Goal: Task Accomplishment & Management: Manage account settings

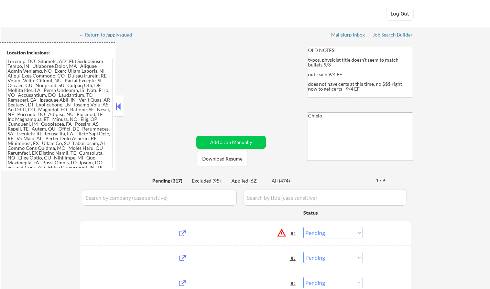
select select ""pending""
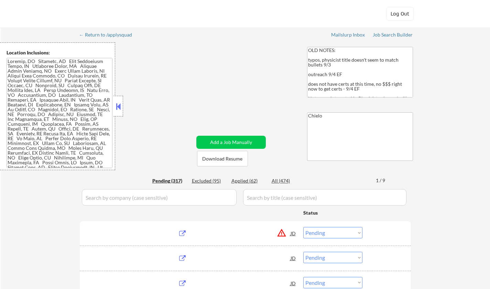
select select ""pending""
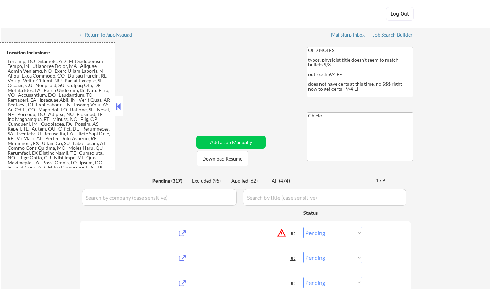
select select ""pending""
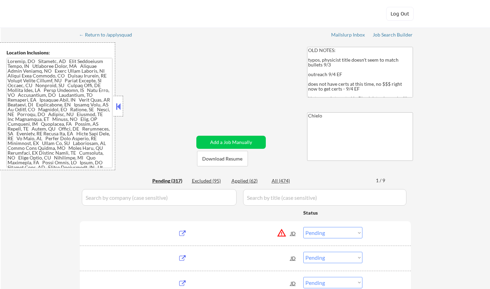
select select ""pending""
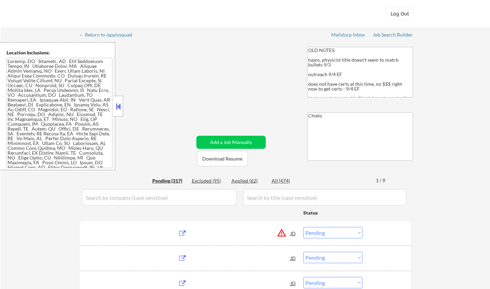
select select ""pending""
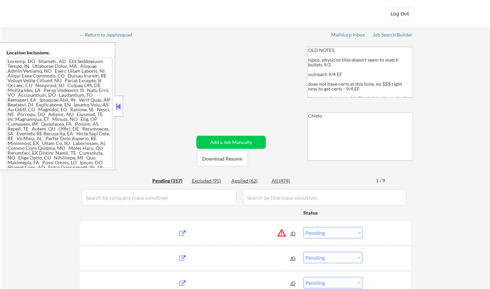
select select ""pending""
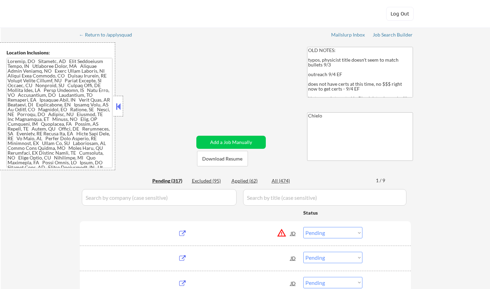
select select ""pending""
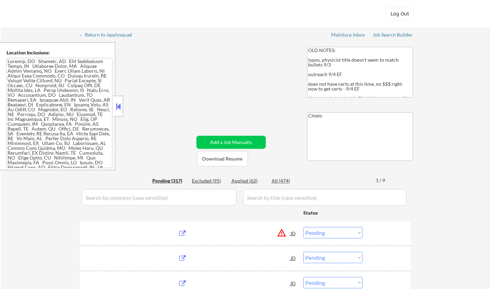
select select ""pending""
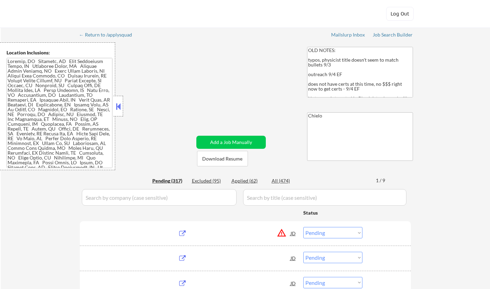
select select ""pending""
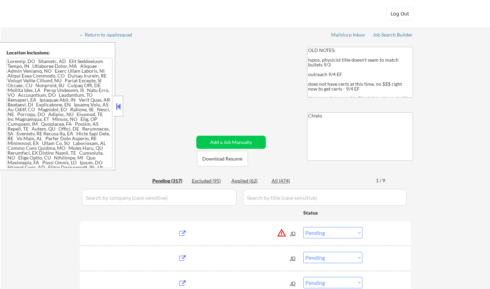
select select ""pending""
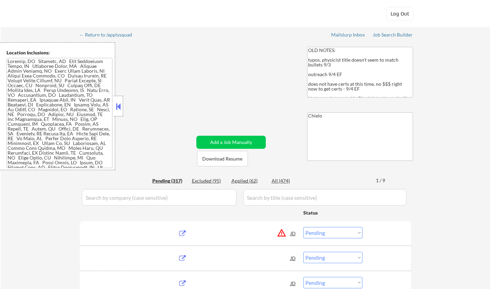
select select ""pending""
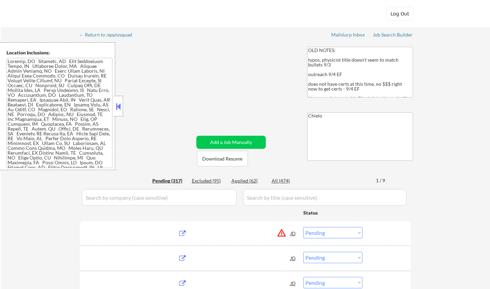
select select ""pending""
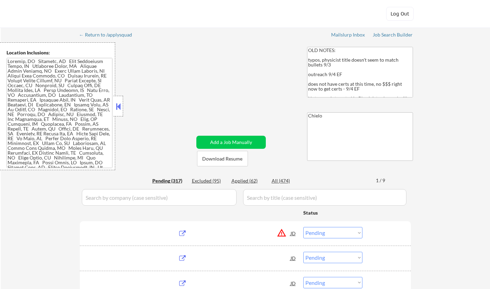
select select ""pending""
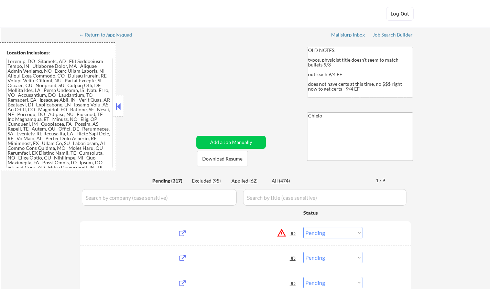
select select ""pending""
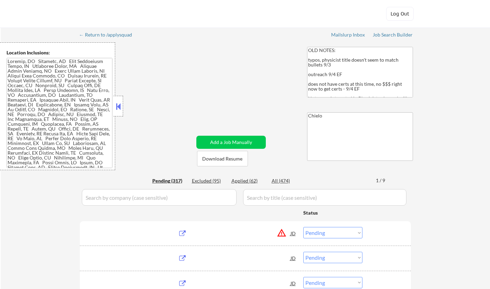
select select ""pending""
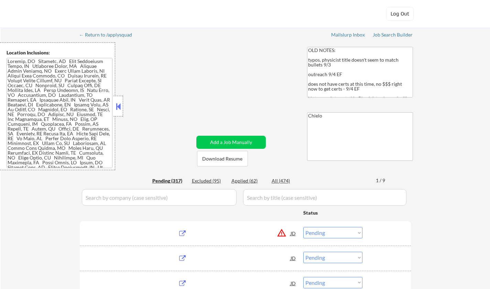
select select ""pending""
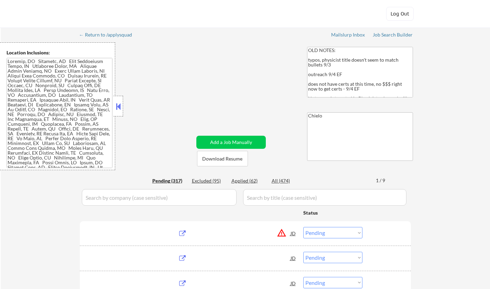
select select ""pending""
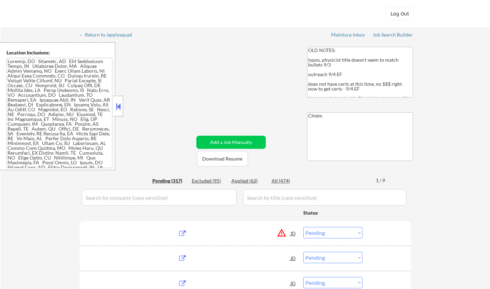
select select ""pending""
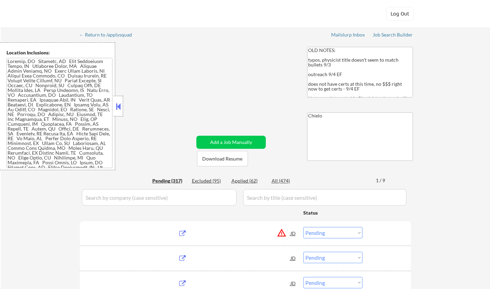
select select ""pending""
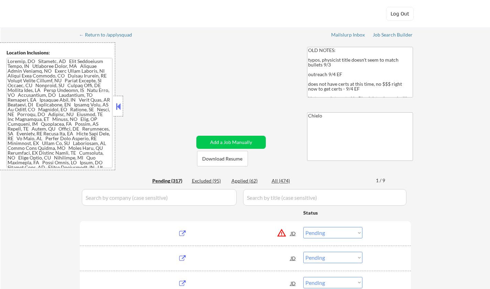
select select ""pending""
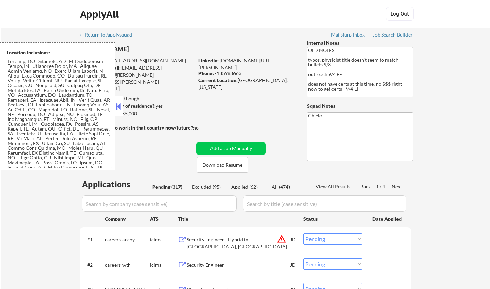
scroll to position [34, 0]
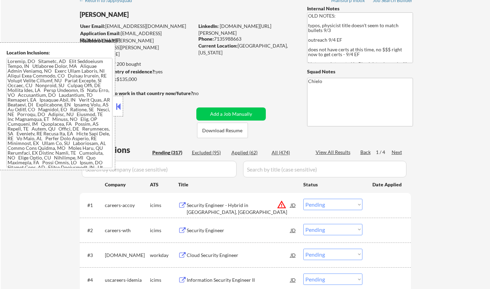
drag, startPoint x: 117, startPoint y: 104, endPoint x: 240, endPoint y: 178, distance: 143.4
click at [117, 104] on button at bounding box center [119, 106] width 8 height 10
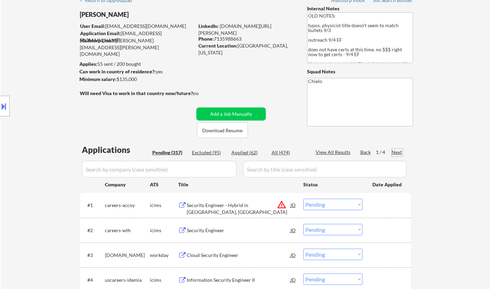
click at [396, 151] on div "Next" at bounding box center [397, 152] width 11 height 7
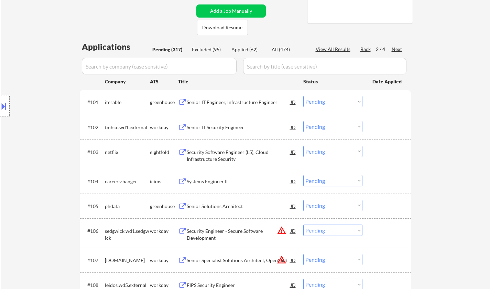
scroll to position [138, 0]
click at [242, 102] on div "Senior IT Engineer, Infrastructure Engineer" at bounding box center [239, 101] width 104 height 7
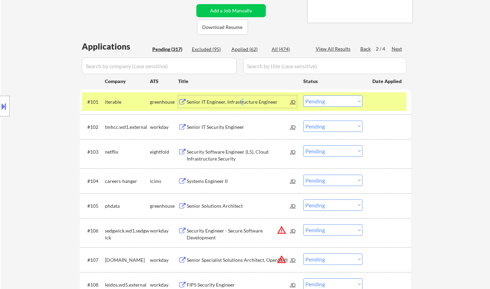
click at [321, 100] on select "Choose an option... Pending Applied Excluded (Questions) Excluded (Expired) Exc…" at bounding box center [333, 100] width 59 height 11
click at [304, 95] on select "Choose an option... Pending Applied Excluded (Questions) Excluded (Expired) Exc…" at bounding box center [333, 100] width 59 height 11
select select ""pending""
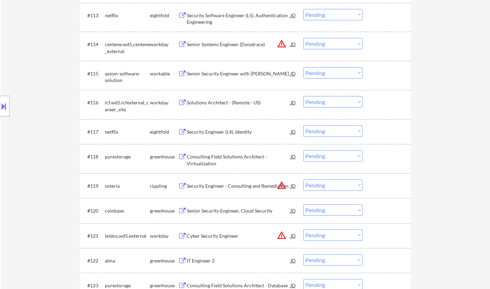
scroll to position [620, 0]
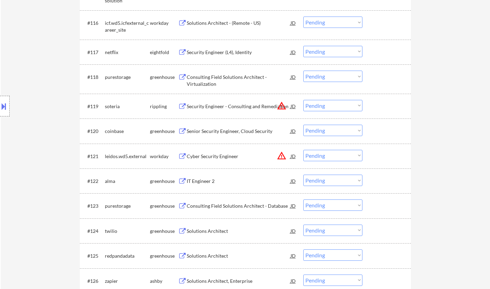
click at [331, 183] on select "Choose an option... Pending Applied Excluded (Questions) Excluded (Expired) Exc…" at bounding box center [333, 179] width 59 height 11
click at [304, 174] on select "Choose an option... Pending Applied Excluded (Questions) Excluded (Expired) Exc…" at bounding box center [333, 179] width 59 height 11
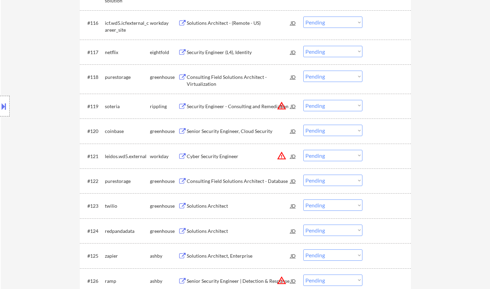
click at [241, 173] on div "#122 purestorage greenhouse Consulting Field Solutions Architect - Database JD …" at bounding box center [244, 180] width 325 height 19
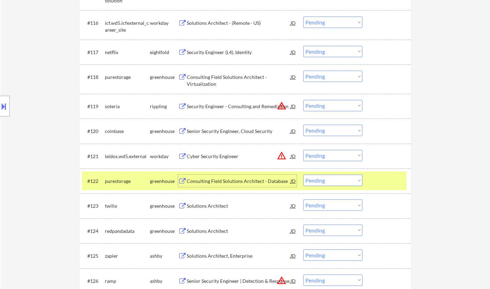
click at [241, 181] on div "Consulting Field Solutions Architect - Database" at bounding box center [239, 181] width 104 height 7
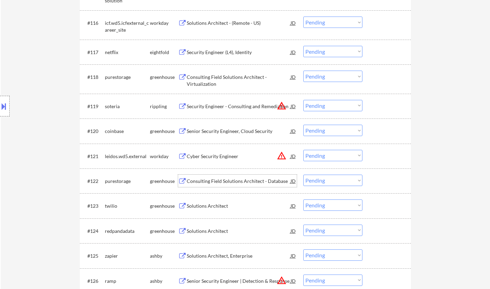
click at [340, 181] on select "Choose an option... Pending Applied Excluded (Questions) Excluded (Expired) Exc…" at bounding box center [333, 179] width 59 height 11
click at [304, 174] on select "Choose an option... Pending Applied Excluded (Questions) Excluded (Expired) Exc…" at bounding box center [333, 179] width 59 height 11
select select ""pending""
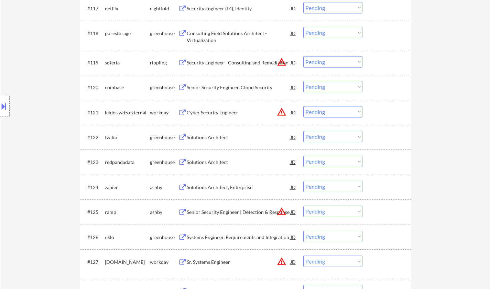
scroll to position [688, 0]
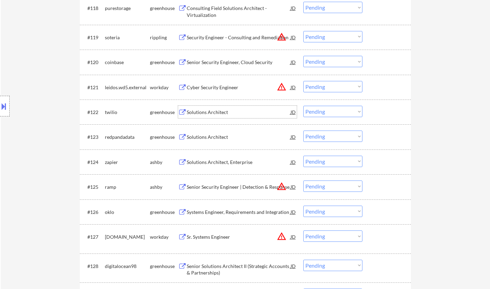
click at [216, 112] on div "Solutions Architect" at bounding box center [239, 112] width 104 height 7
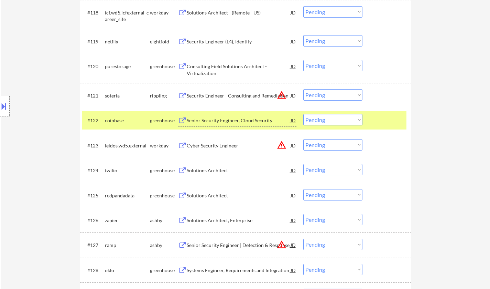
click at [211, 173] on div "Solutions Architect" at bounding box center [239, 170] width 104 height 7
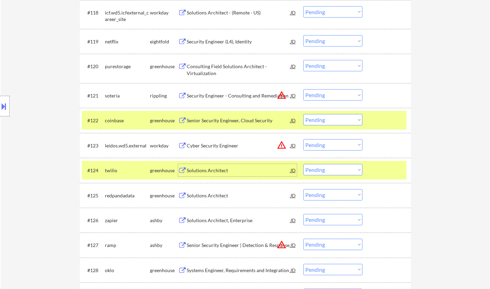
click at [326, 172] on select "Choose an option... Pending Applied Excluded (Questions) Excluded (Expired) Exc…" at bounding box center [333, 169] width 59 height 11
click at [304, 164] on select "Choose an option... Pending Applied Excluded (Questions) Excluded (Expired) Exc…" at bounding box center [333, 169] width 59 height 11
click at [223, 170] on div "Solutions Architect" at bounding box center [239, 170] width 104 height 7
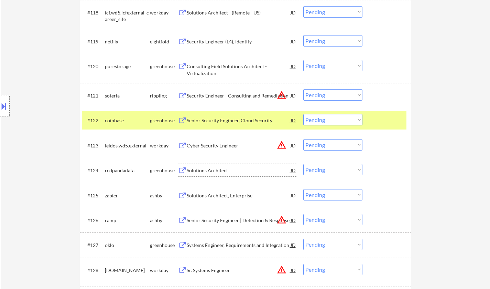
drag, startPoint x: 338, startPoint y: 168, endPoint x: 342, endPoint y: 174, distance: 8.2
click at [338, 168] on select "Choose an option... Pending Applied Excluded (Questions) Excluded (Expired) Exc…" at bounding box center [333, 169] width 59 height 11
click at [304, 164] on select "Choose an option... Pending Applied Excluded (Questions) Excluded (Expired) Exc…" at bounding box center [333, 169] width 59 height 11
select select ""pending""
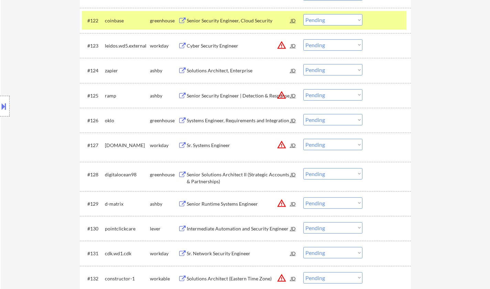
scroll to position [860, 0]
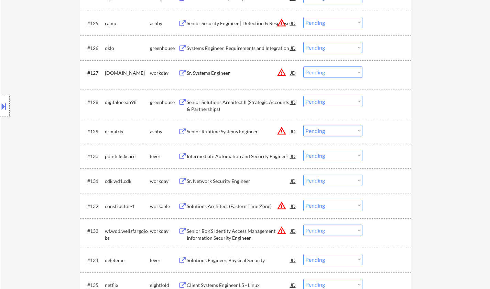
click at [221, 156] on div "Intermediate Automation and Security Engineer" at bounding box center [239, 156] width 104 height 7
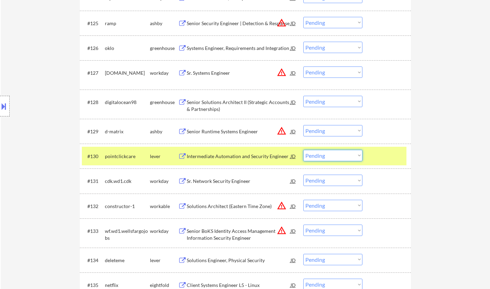
click at [330, 156] on select "Choose an option... Pending Applied Excluded (Questions) Excluded (Expired) Exc…" at bounding box center [333, 155] width 59 height 11
click at [304, 150] on select "Choose an option... Pending Applied Excluded (Questions) Excluded (Expired) Exc…" at bounding box center [333, 155] width 59 height 11
select select ""pending""
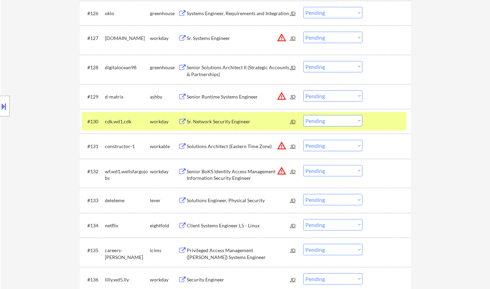
scroll to position [929, 0]
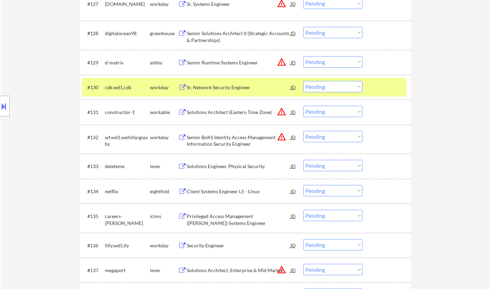
click at [219, 167] on div "Solutions Engineer, Physical Security" at bounding box center [239, 166] width 104 height 7
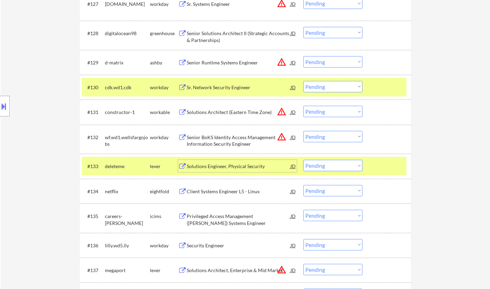
click at [345, 168] on select "Choose an option... Pending Applied Excluded (Questions) Excluded (Expired) Exc…" at bounding box center [333, 165] width 59 height 11
click at [304, 160] on select "Choose an option... Pending Applied Excluded (Questions) Excluded (Expired) Exc…" at bounding box center [333, 165] width 59 height 11
select select ""pending""
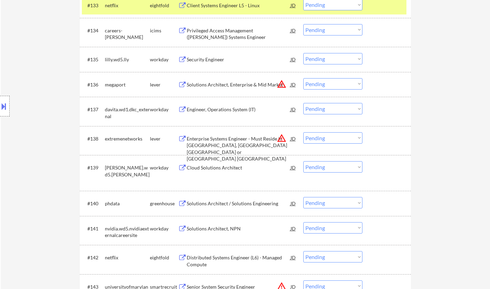
scroll to position [1101, 0]
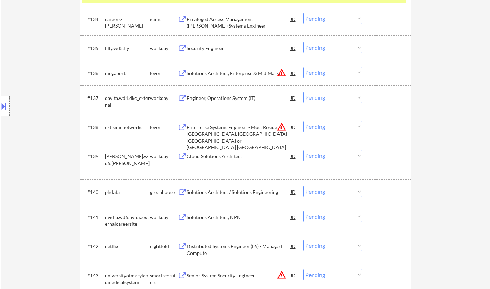
click at [220, 160] on div "Cloud Solutions Architect" at bounding box center [239, 156] width 104 height 12
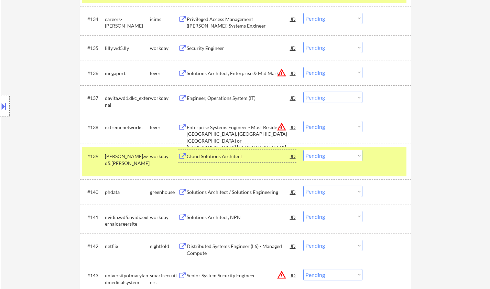
click at [338, 158] on select "Choose an option... Pending Applied Excluded (Questions) Excluded (Expired) Exc…" at bounding box center [333, 155] width 59 height 11
click at [304, 150] on select "Choose an option... Pending Applied Excluded (Questions) Excluded (Expired) Exc…" at bounding box center [333, 155] width 59 height 11
select select ""pending""
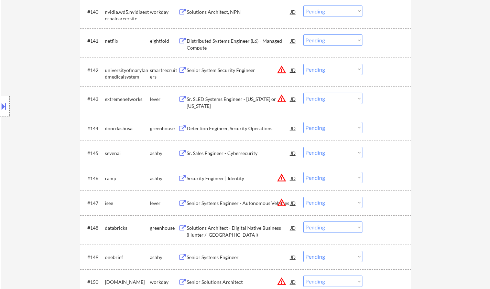
scroll to position [1273, 0]
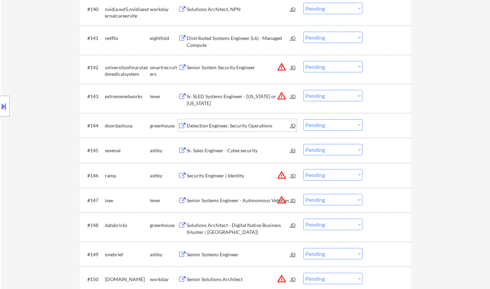
click at [230, 126] on div "Detection Engineer, Security Operations" at bounding box center [239, 125] width 104 height 7
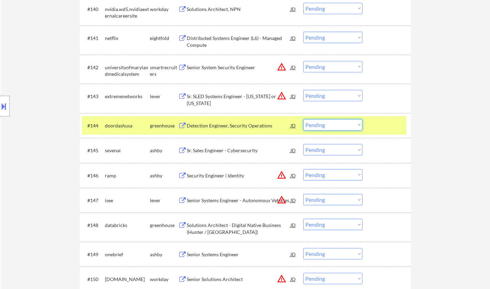
click at [337, 122] on select "Choose an option... Pending Applied Excluded (Questions) Excluded (Expired) Exc…" at bounding box center [333, 124] width 59 height 11
click at [304, 119] on select "Choose an option... Pending Applied Excluded (Questions) Excluded (Expired) Exc…" at bounding box center [333, 124] width 59 height 11
select select ""pending""
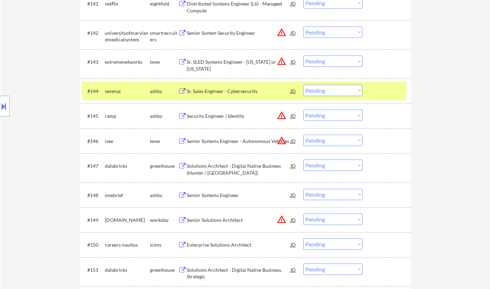
scroll to position [1377, 0]
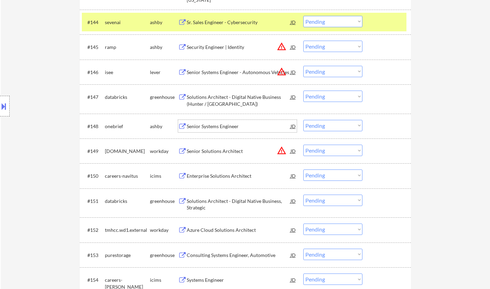
click at [212, 127] on div "Senior Systems Engineer" at bounding box center [239, 126] width 104 height 7
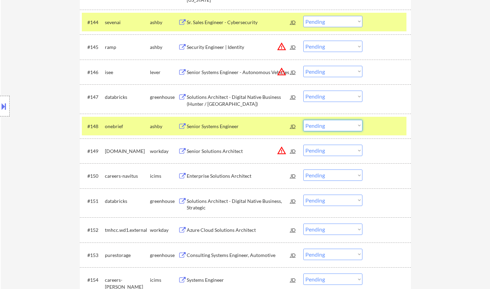
drag, startPoint x: 327, startPoint y: 126, endPoint x: 329, endPoint y: 129, distance: 3.9
click at [327, 126] on select "Choose an option... Pending Applied Excluded (Questions) Excluded (Expired) Exc…" at bounding box center [333, 125] width 59 height 11
click at [304, 120] on select "Choose an option... Pending Applied Excluded (Questions) Excluded (Expired) Exc…" at bounding box center [333, 125] width 59 height 11
select select ""pending""
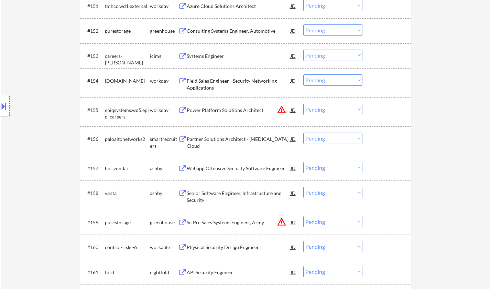
scroll to position [1583, 0]
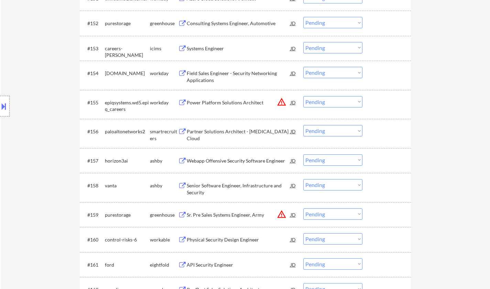
click at [233, 159] on div "Webapp Offensive Security Software Engineer" at bounding box center [239, 160] width 104 height 7
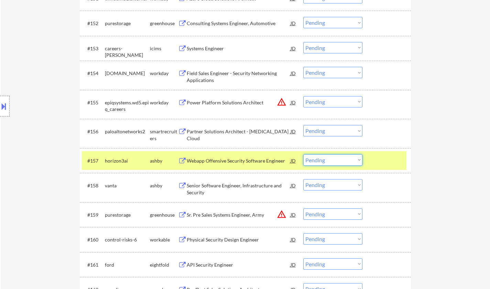
click at [345, 160] on select "Choose an option... Pending Applied Excluded (Questions) Excluded (Expired) Exc…" at bounding box center [333, 159] width 59 height 11
click at [304, 154] on select "Choose an option... Pending Applied Excluded (Questions) Excluded (Expired) Exc…" at bounding box center [333, 159] width 59 height 11
click at [226, 190] on div "Senior Software Engineer, Infrastructure and Security" at bounding box center [239, 188] width 104 height 13
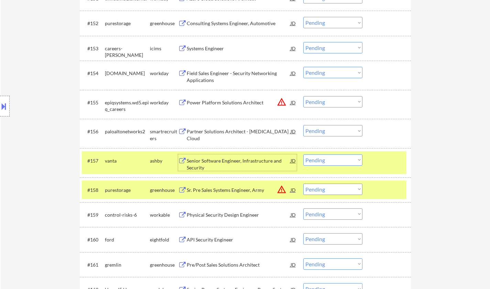
click at [218, 160] on div "Senior Software Engineer, Infrastructure and Security" at bounding box center [239, 163] width 104 height 13
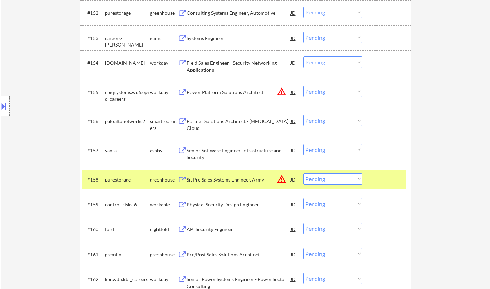
scroll to position [1618, 0]
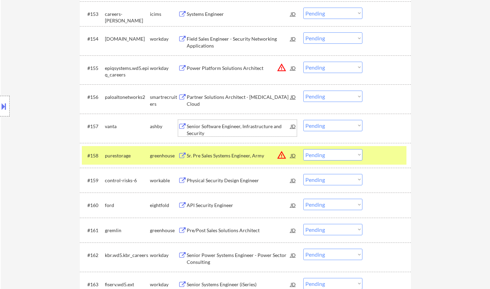
click at [322, 127] on select "Choose an option... Pending Applied Excluded (Questions) Excluded (Expired) Exc…" at bounding box center [333, 125] width 59 height 11
click at [304, 120] on select "Choose an option... Pending Applied Excluded (Questions) Excluded (Expired) Exc…" at bounding box center [333, 125] width 59 height 11
select select ""pending""
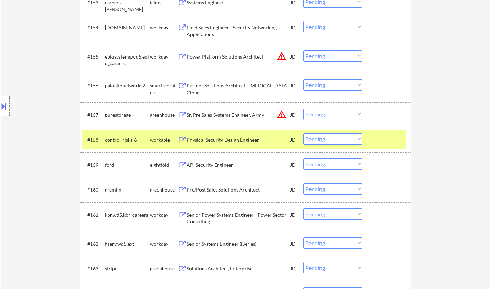
scroll to position [1686, 0]
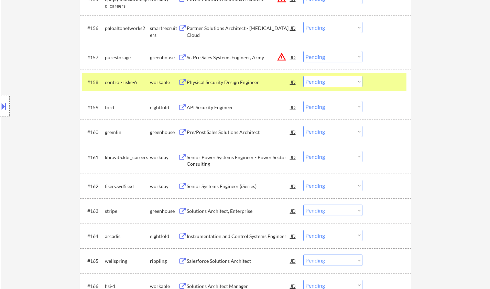
click at [213, 135] on div "Pre/Post Sales Solutions Architect" at bounding box center [239, 132] width 104 height 7
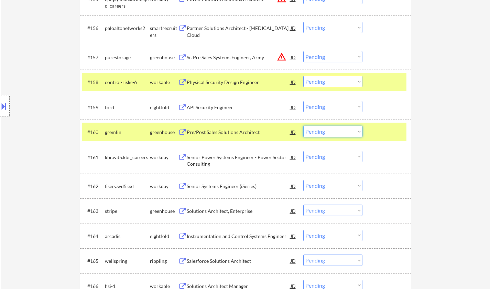
click at [331, 135] on select "Choose an option... Pending Applied Excluded (Questions) Excluded (Expired) Exc…" at bounding box center [333, 131] width 59 height 11
click at [304, 126] on select "Choose an option... Pending Applied Excluded (Questions) Excluded (Expired) Exc…" at bounding box center [333, 131] width 59 height 11
select select ""pending""
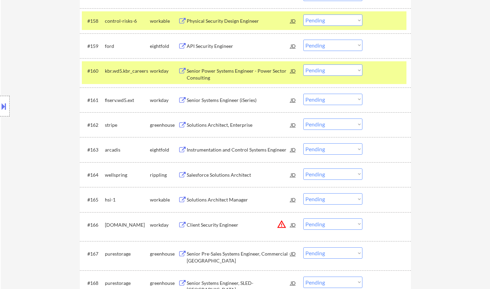
scroll to position [1755, 0]
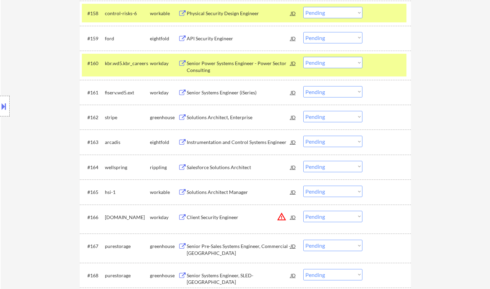
click at [225, 118] on div "Solutions Architect, Enterprise" at bounding box center [239, 117] width 104 height 7
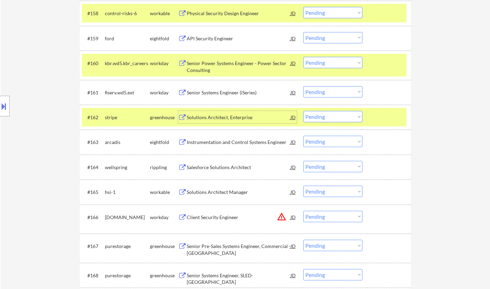
click at [334, 118] on select "Choose an option... Pending Applied Excluded (Questions) Excluded (Expired) Exc…" at bounding box center [333, 116] width 59 height 11
click at [304, 111] on select "Choose an option... Pending Applied Excluded (Questions) Excluded (Expired) Exc…" at bounding box center [333, 116] width 59 height 11
select select ""pending""
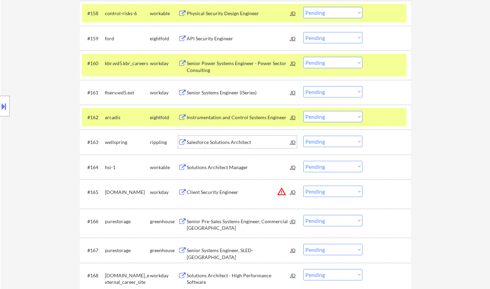
click at [223, 142] on div "Salesforce Solutions Architect" at bounding box center [239, 142] width 104 height 7
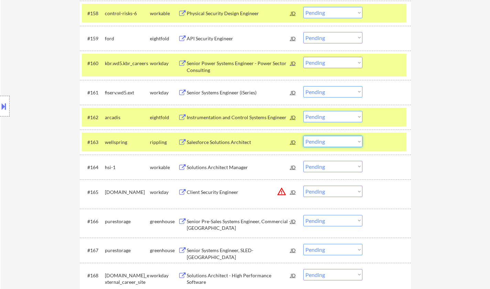
click at [328, 137] on select "Choose an option... Pending Applied Excluded (Questions) Excluded (Expired) Exc…" at bounding box center [333, 141] width 59 height 11
click at [304, 136] on select "Choose an option... Pending Applied Excluded (Questions) Excluded (Expired) Exc…" at bounding box center [333, 141] width 59 height 11
select select ""pending""
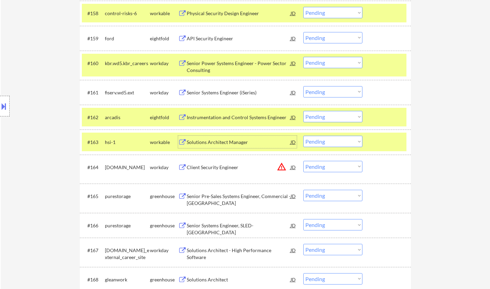
click at [205, 143] on div "Solutions Architect Manager" at bounding box center [239, 142] width 104 height 7
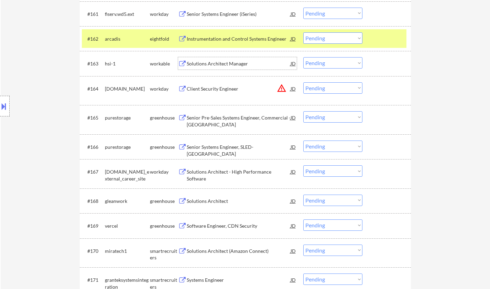
scroll to position [1859, 0]
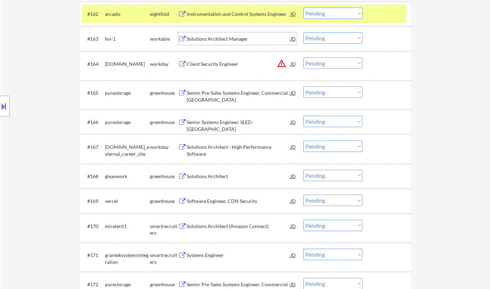
click at [219, 174] on div "Solutions Architect" at bounding box center [239, 176] width 104 height 7
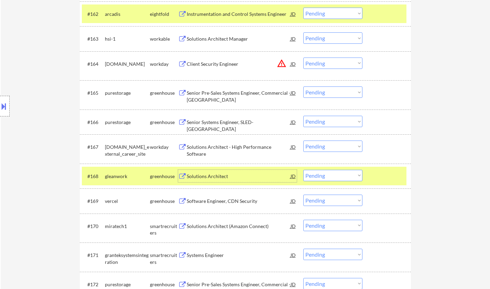
click at [342, 175] on select "Choose an option... Pending Applied Excluded (Questions) Excluded (Expired) Exc…" at bounding box center [333, 175] width 59 height 11
click at [304, 170] on select "Choose an option... Pending Applied Excluded (Questions) Excluded (Expired) Exc…" at bounding box center [333, 175] width 59 height 11
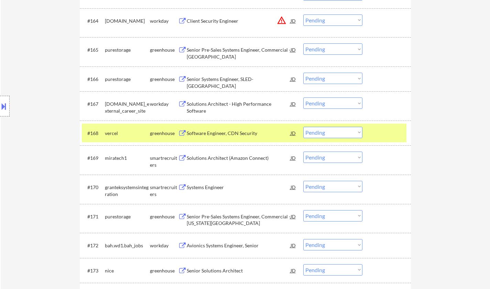
scroll to position [1927, 0]
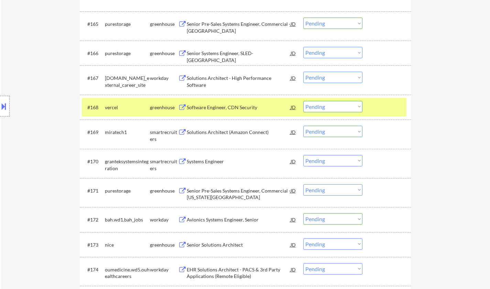
click at [221, 107] on div "Software Engineer, CDN Security" at bounding box center [239, 107] width 104 height 7
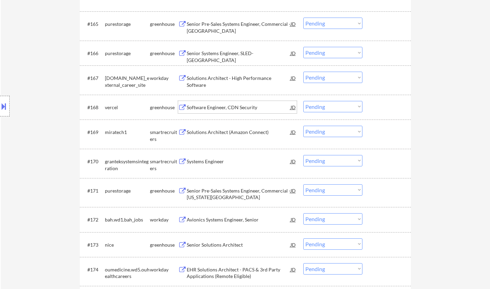
drag, startPoint x: 324, startPoint y: 107, endPoint x: 326, endPoint y: 112, distance: 4.8
click at [324, 107] on select "Choose an option... Pending Applied Excluded (Questions) Excluded (Expired) Exc…" at bounding box center [333, 106] width 59 height 11
click at [304, 101] on select "Choose an option... Pending Applied Excluded (Questions) Excluded (Expired) Exc…" at bounding box center [333, 106] width 59 height 11
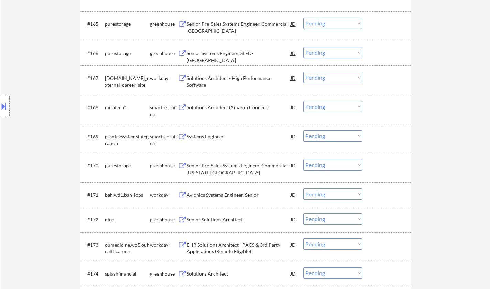
click at [223, 110] on div "Solutions Architect (Amazon Connect)" at bounding box center [239, 107] width 104 height 7
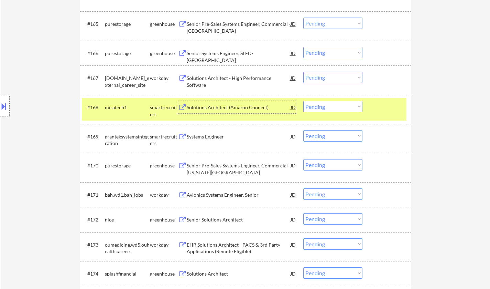
drag, startPoint x: 331, startPoint y: 107, endPoint x: 332, endPoint y: 110, distance: 4.2
click at [331, 107] on select "Choose an option... Pending Applied Excluded (Questions) Excluded (Expired) Exc…" at bounding box center [333, 106] width 59 height 11
click at [304, 101] on select "Choose an option... Pending Applied Excluded (Questions) Excluded (Expired) Exc…" at bounding box center [333, 106] width 59 height 11
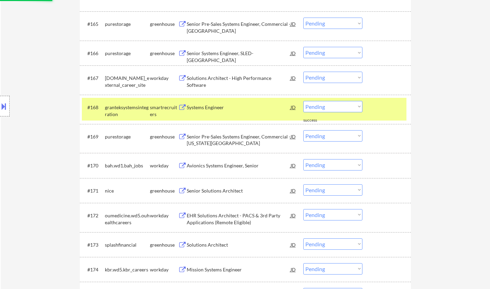
click at [201, 108] on div "Systems Engineer" at bounding box center [239, 107] width 104 height 7
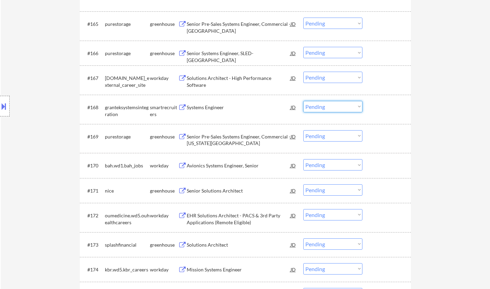
click at [334, 109] on select "Choose an option... Pending Applied Excluded (Questions) Excluded (Expired) Exc…" at bounding box center [333, 106] width 59 height 11
click at [304, 101] on select "Choose an option... Pending Applied Excluded (Questions) Excluded (Expired) Exc…" at bounding box center [333, 106] width 59 height 11
select select ""pending""
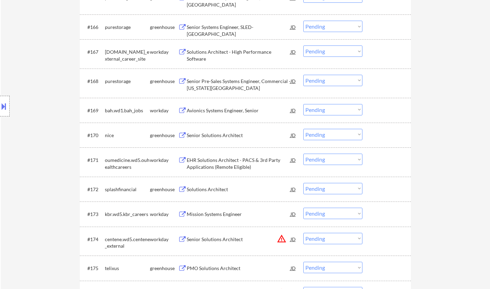
scroll to position [1962, 0]
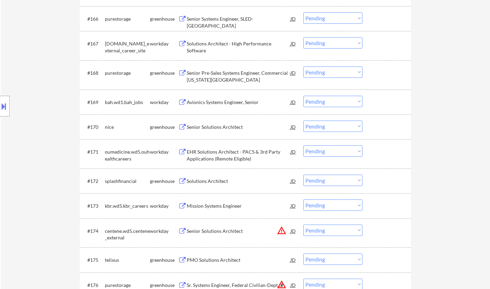
click at [214, 181] on div "Solutions Architect" at bounding box center [239, 181] width 104 height 7
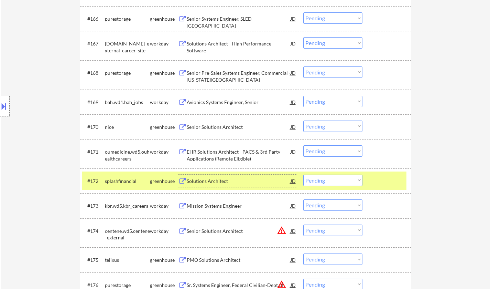
drag, startPoint x: 330, startPoint y: 180, endPoint x: 336, endPoint y: 184, distance: 7.0
click at [330, 180] on select "Choose an option... Pending Applied Excluded (Questions) Excluded (Expired) Exc…" at bounding box center [333, 179] width 59 height 11
click at [334, 179] on select "Choose an option... Pending Applied Excluded (Questions) Excluded (Expired) Exc…" at bounding box center [333, 179] width 59 height 11
click at [304, 174] on select "Choose an option... Pending Applied Excluded (Questions) Excluded (Expired) Exc…" at bounding box center [333, 179] width 59 height 11
select select ""pending""
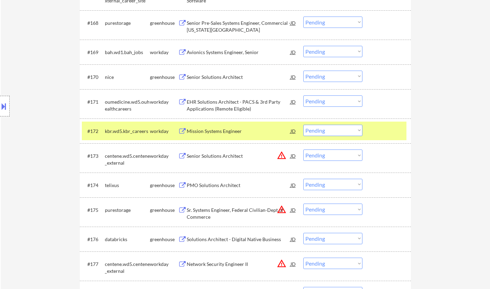
scroll to position [2031, 0]
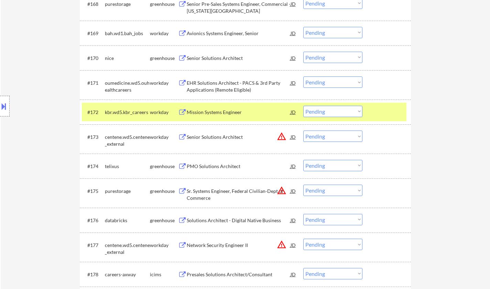
click at [213, 168] on div "PMO Solutions Architect" at bounding box center [239, 166] width 104 height 7
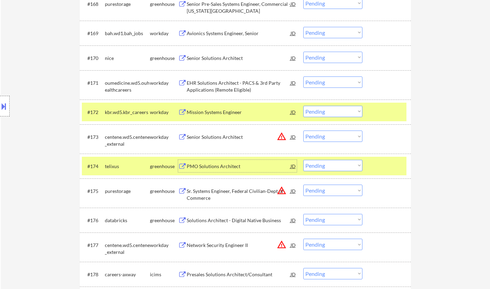
drag, startPoint x: 351, startPoint y: 166, endPoint x: 356, endPoint y: 170, distance: 5.6
click at [351, 166] on select "Choose an option... Pending Applied Excluded (Questions) Excluded (Expired) Exc…" at bounding box center [333, 165] width 59 height 11
click at [304, 160] on select "Choose an option... Pending Applied Excluded (Questions) Excluded (Expired) Exc…" at bounding box center [333, 165] width 59 height 11
click at [295, 136] on div "JD" at bounding box center [293, 136] width 7 height 12
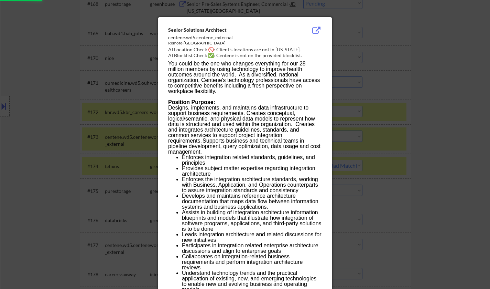
click at [427, 145] on div at bounding box center [245, 144] width 490 height 289
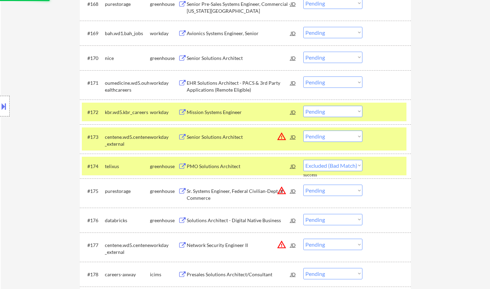
click at [346, 135] on select "Choose an option... Pending Applied Excluded (Questions) Excluded (Expired) Exc…" at bounding box center [333, 135] width 59 height 11
select select ""pending""
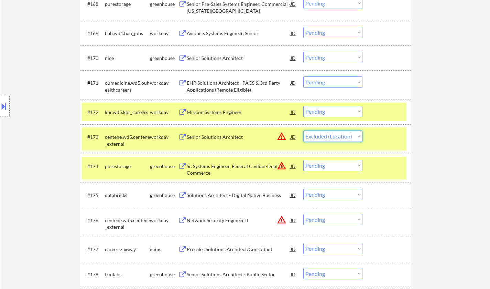
click at [304, 130] on select "Choose an option... Pending Applied Excluded (Questions) Excluded (Expired) Exc…" at bounding box center [333, 135] width 59 height 11
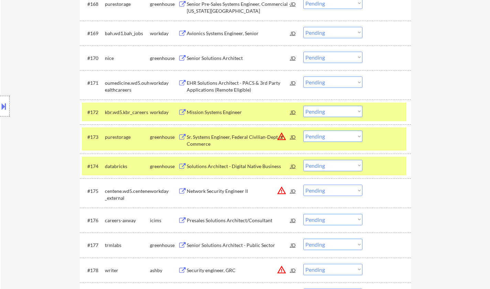
click at [293, 135] on div "JD" at bounding box center [293, 136] width 7 height 12
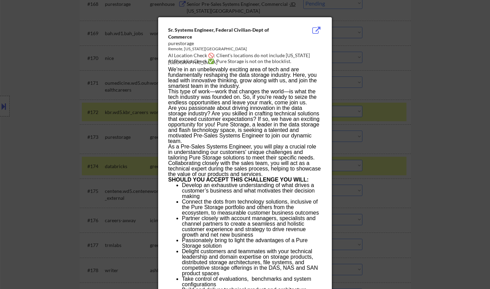
click at [440, 177] on div at bounding box center [245, 144] width 490 height 289
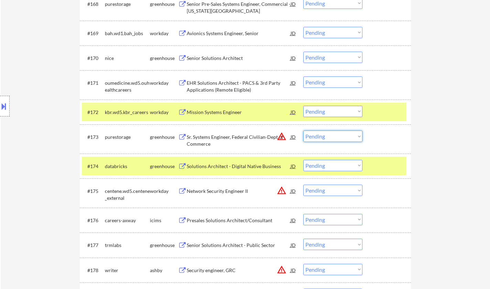
drag, startPoint x: 336, startPoint y: 135, endPoint x: 340, endPoint y: 141, distance: 7.3
click at [336, 135] on select "Choose an option... Pending Applied Excluded (Questions) Excluded (Expired) Exc…" at bounding box center [333, 135] width 59 height 11
click at [304, 130] on select "Choose an option... Pending Applied Excluded (Questions) Excluded (Expired) Exc…" at bounding box center [333, 135] width 59 height 11
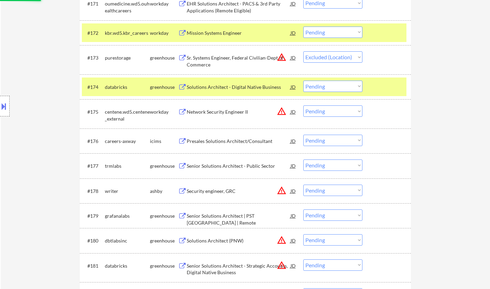
scroll to position [2134, 0]
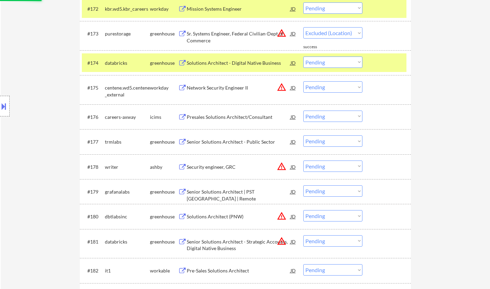
select select ""pending""
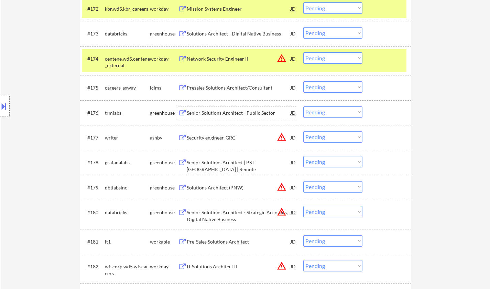
click at [250, 113] on div "Senior Solutions Architect - Public Sector" at bounding box center [239, 112] width 104 height 7
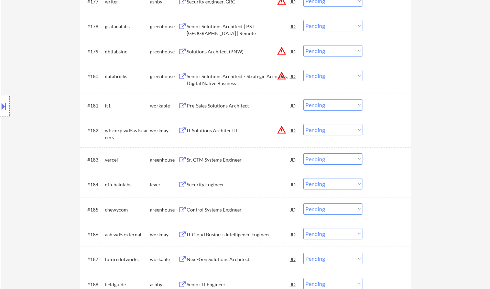
scroll to position [2272, 0]
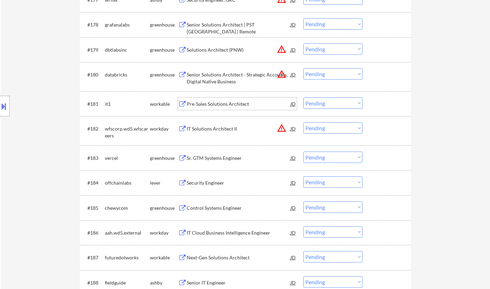
click at [222, 102] on div "Pre-Sales Solutions Architect" at bounding box center [239, 103] width 104 height 7
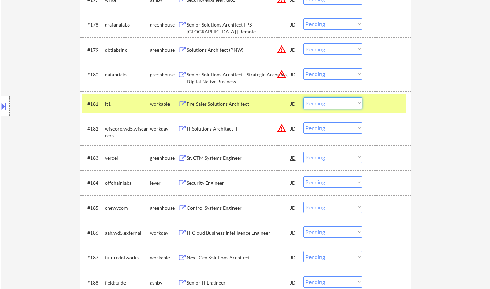
click at [331, 102] on select "Choose an option... Pending Applied Excluded (Questions) Excluded (Expired) Exc…" at bounding box center [333, 102] width 59 height 11
click at [304, 97] on select "Choose an option... Pending Applied Excluded (Questions) Excluded (Expired) Exc…" at bounding box center [333, 102] width 59 height 11
click at [292, 51] on div "JD" at bounding box center [293, 49] width 7 height 12
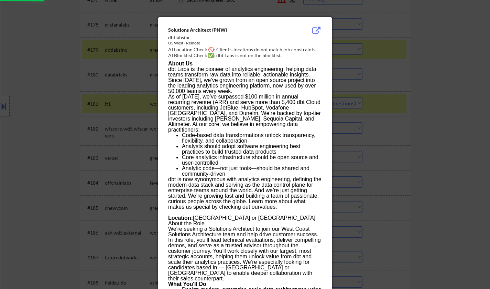
select select ""pending""
click at [468, 121] on div at bounding box center [245, 144] width 490 height 289
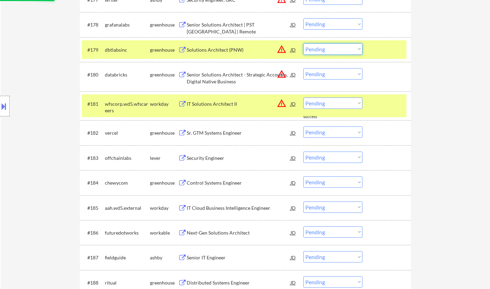
drag, startPoint x: 349, startPoint y: 49, endPoint x: 351, endPoint y: 54, distance: 4.7
click at [349, 49] on select "Choose an option... Pending Applied Excluded (Questions) Excluded (Expired) Exc…" at bounding box center [333, 48] width 59 height 11
click at [304, 43] on select "Choose an option... Pending Applied Excluded (Questions) Excluded (Expired) Exc…" at bounding box center [333, 48] width 59 height 11
select select ""pending""
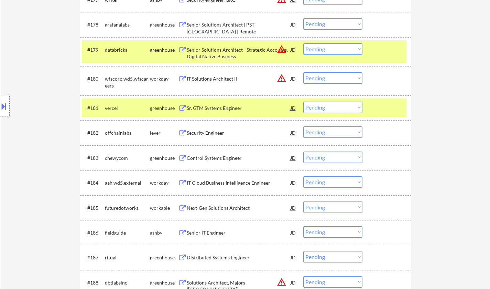
click at [200, 136] on div "Security Engineer" at bounding box center [239, 132] width 104 height 7
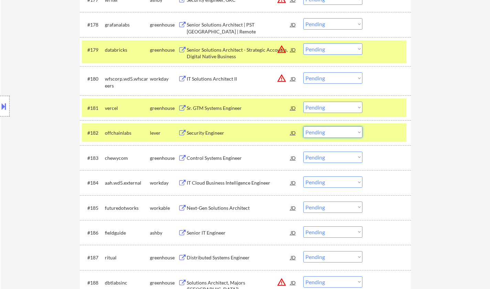
drag, startPoint x: 331, startPoint y: 130, endPoint x: 333, endPoint y: 134, distance: 4.4
click at [331, 130] on select "Choose an option... Pending Applied Excluded (Questions) Excluded (Expired) Exc…" at bounding box center [333, 131] width 59 height 11
click at [304, 127] on select "Choose an option... Pending Applied Excluded (Questions) Excluded (Expired) Exc…" at bounding box center [333, 131] width 59 height 11
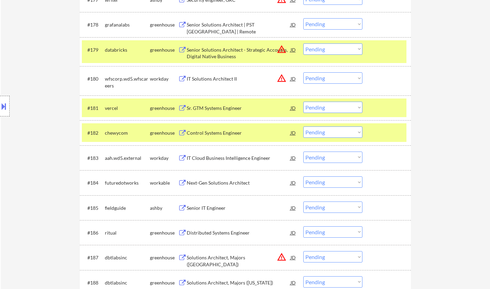
click at [222, 130] on div "Control Systems Engineer" at bounding box center [239, 132] width 104 height 7
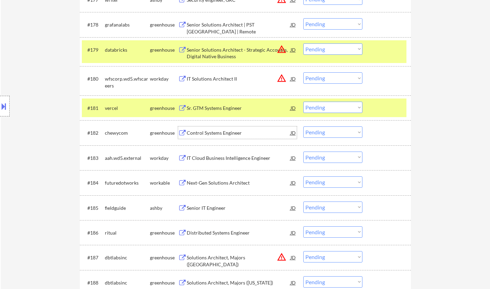
drag, startPoint x: 335, startPoint y: 133, endPoint x: 338, endPoint y: 136, distance: 4.4
click at [335, 133] on select "Choose an option... Pending Applied Excluded (Questions) Excluded (Expired) Exc…" at bounding box center [333, 131] width 59 height 11
click at [304, 127] on select "Choose an option... Pending Applied Excluded (Questions) Excluded (Expired) Exc…" at bounding box center [333, 131] width 59 height 11
select select ""pending""
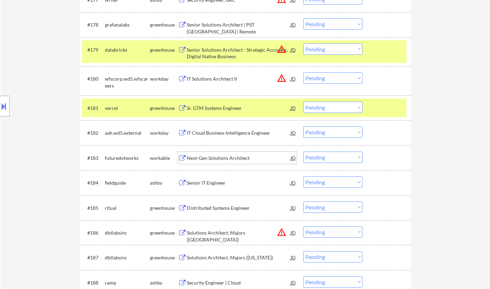
click at [227, 160] on div "Next-Gen Solutions Architect" at bounding box center [239, 158] width 104 height 7
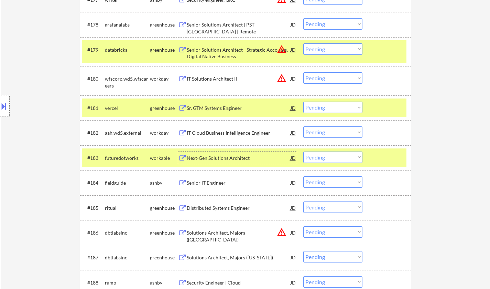
drag, startPoint x: 338, startPoint y: 156, endPoint x: 344, endPoint y: 162, distance: 8.5
click at [338, 156] on select "Choose an option... Pending Applied Excluded (Questions) Excluded (Expired) Exc…" at bounding box center [333, 156] width 59 height 11
click at [304, 151] on select "Choose an option... Pending Applied Excluded (Questions) Excluded (Expired) Exc…" at bounding box center [333, 156] width 59 height 11
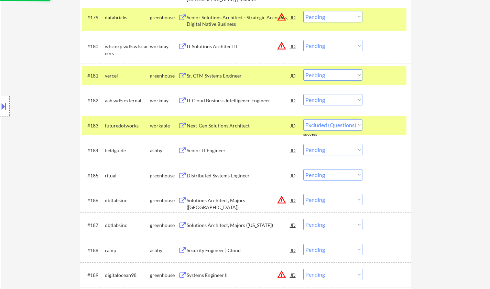
scroll to position [2340, 0]
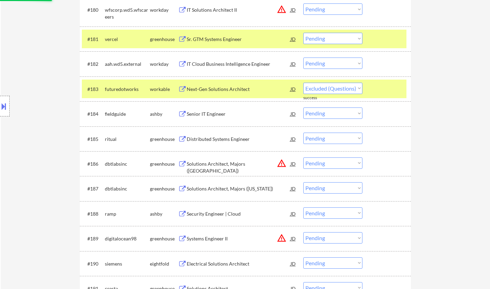
select select ""pending""
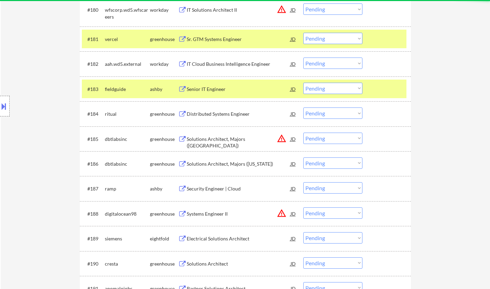
click at [209, 114] on div "Distributed Systems Engineer" at bounding box center [239, 113] width 104 height 7
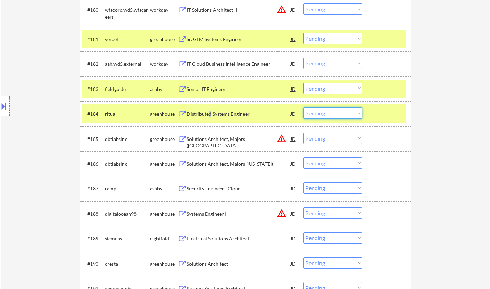
drag, startPoint x: 335, startPoint y: 115, endPoint x: 335, endPoint y: 118, distance: 3.5
click at [335, 115] on select "Choose an option... Pending Applied Excluded (Questions) Excluded (Expired) Exc…" at bounding box center [333, 112] width 59 height 11
click at [304, 107] on select "Choose an option... Pending Applied Excluded (Questions) Excluded (Expired) Exc…" at bounding box center [333, 112] width 59 height 11
select select ""pending""
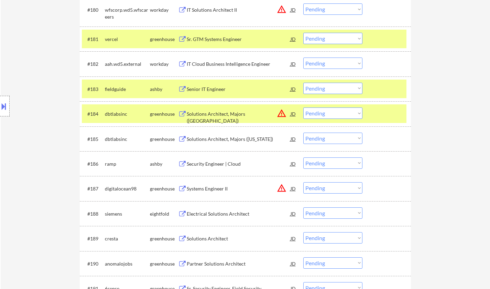
click at [219, 139] on div "Solutions Architect, Majors ([US_STATE])" at bounding box center [239, 139] width 104 height 7
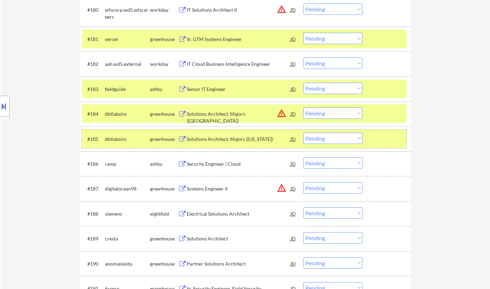
click at [339, 131] on div "#185 dbtlabsinc greenhouse Solutions Architect, Majors ([US_STATE]) JD warning_…" at bounding box center [244, 138] width 325 height 19
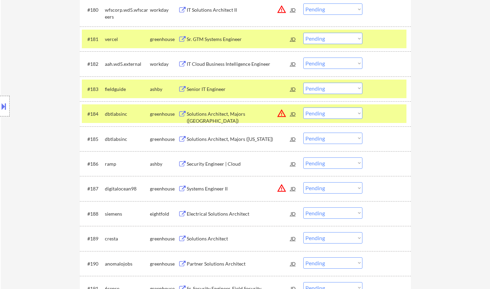
click at [340, 138] on select "Choose an option... Pending Applied Excluded (Questions) Excluded (Expired) Exc…" at bounding box center [333, 138] width 59 height 11
click at [304, 133] on select "Choose an option... Pending Applied Excluded (Questions) Excluded (Expired) Exc…" at bounding box center [333, 138] width 59 height 11
select select ""pending""
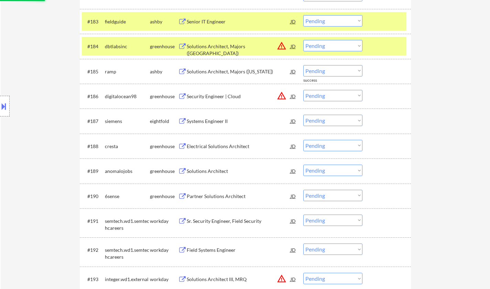
scroll to position [2409, 0]
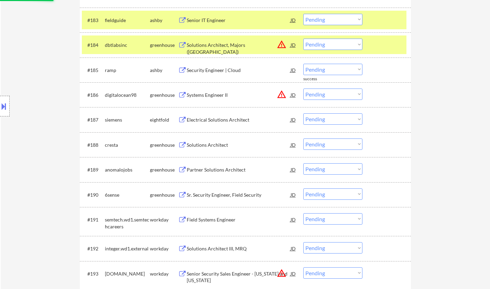
click at [203, 146] on div "Solutions Architect" at bounding box center [239, 144] width 104 height 7
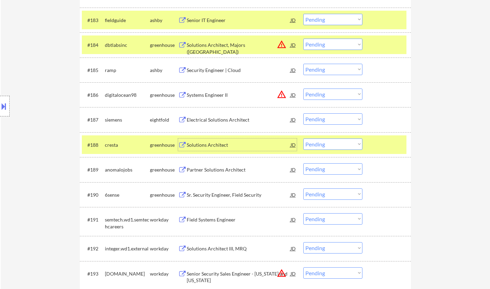
click at [322, 144] on select "Choose an option... Pending Applied Excluded (Questions) Excluded (Expired) Exc…" at bounding box center [333, 143] width 59 height 11
click at [304, 138] on select "Choose an option... Pending Applied Excluded (Questions) Excluded (Expired) Exc…" at bounding box center [333, 143] width 59 height 11
select select ""pending""
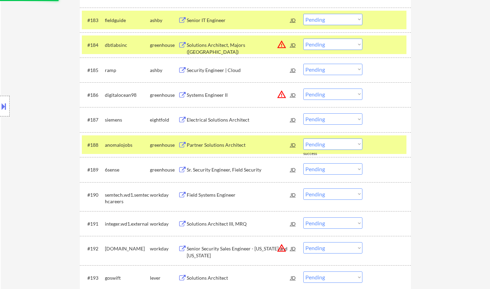
click at [219, 170] on div "Sr. Security Engineer, Field Security" at bounding box center [239, 169] width 104 height 7
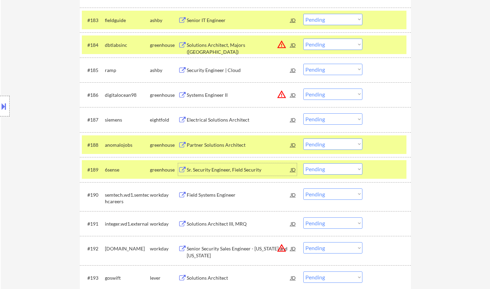
click at [346, 170] on select "Choose an option... Pending Applied Excluded (Questions) Excluded (Expired) Exc…" at bounding box center [333, 168] width 59 height 11
click at [304, 163] on select "Choose an option... Pending Applied Excluded (Questions) Excluded (Expired) Exc…" at bounding box center [333, 168] width 59 height 11
select select ""pending""
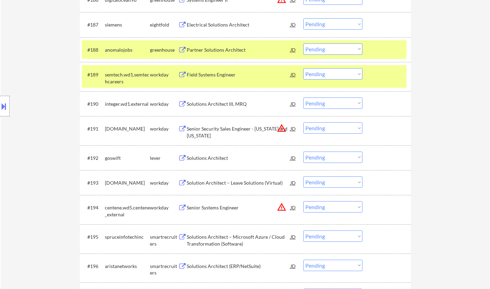
scroll to position [2512, 0]
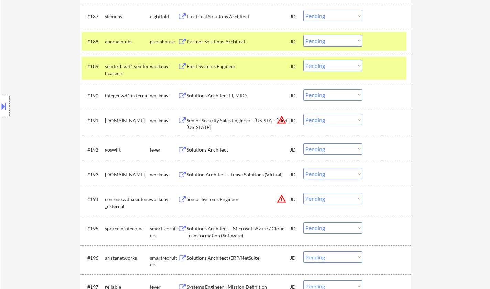
click at [213, 153] on div "Solutions Architect" at bounding box center [239, 149] width 104 height 7
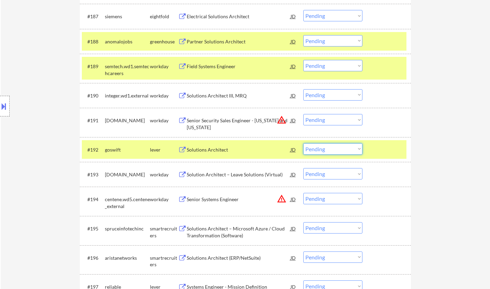
drag, startPoint x: 335, startPoint y: 147, endPoint x: 336, endPoint y: 152, distance: 5.0
click at [335, 147] on select "Choose an option... Pending Applied Excluded (Questions) Excluded (Expired) Exc…" at bounding box center [333, 148] width 59 height 11
click at [304, 143] on select "Choose an option... Pending Applied Excluded (Questions) Excluded (Expired) Exc…" at bounding box center [333, 148] width 59 height 11
select select ""pending""
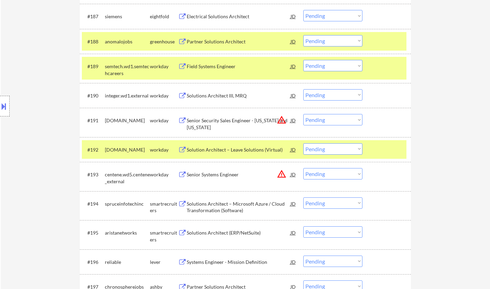
scroll to position [2581, 0]
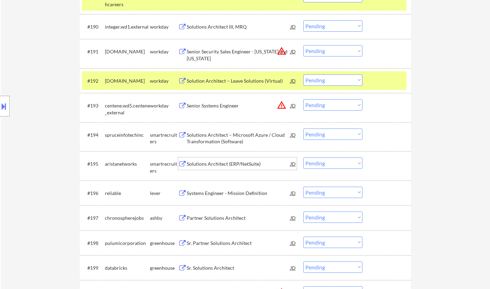
click at [219, 164] on div "Solutions Architect (ERP/NetSuite)" at bounding box center [239, 163] width 104 height 7
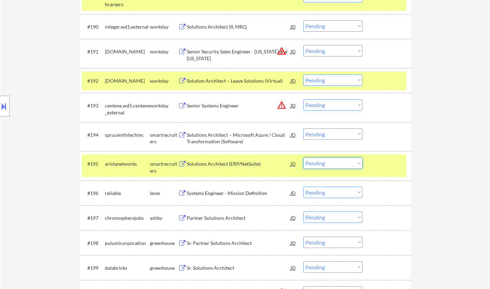
drag, startPoint x: 344, startPoint y: 162, endPoint x: 349, endPoint y: 167, distance: 6.8
click at [344, 162] on select "Choose an option... Pending Applied Excluded (Questions) Excluded (Expired) Exc…" at bounding box center [333, 162] width 59 height 11
click at [304, 157] on select "Choose an option... Pending Applied Excluded (Questions) Excluded (Expired) Exc…" at bounding box center [333, 162] width 59 height 11
select select ""pending""
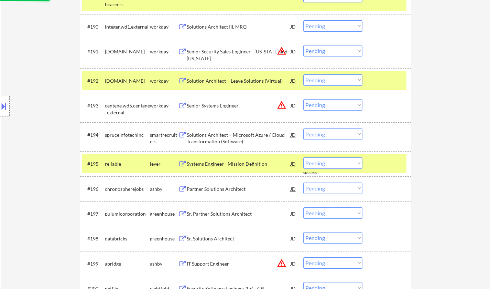
click at [224, 162] on div "Systems Engineer - Mission Definition" at bounding box center [239, 163] width 104 height 7
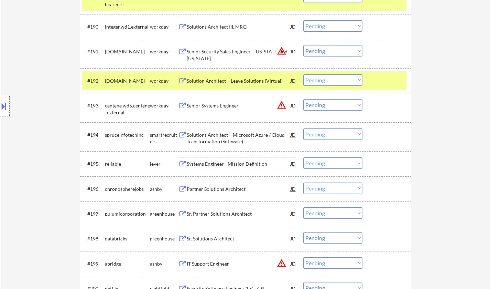
scroll to position [2616, 0]
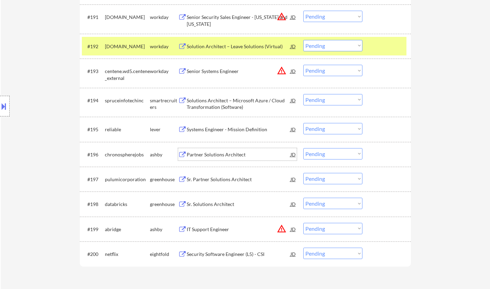
click at [219, 154] on div "Partner Solutions Architect" at bounding box center [239, 154] width 104 height 7
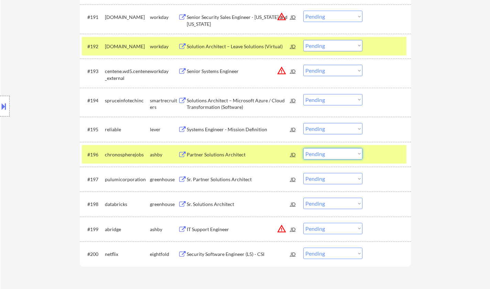
drag, startPoint x: 330, startPoint y: 156, endPoint x: 333, endPoint y: 159, distance: 4.1
click at [330, 156] on select "Choose an option... Pending Applied Excluded (Questions) Excluded (Expired) Exc…" at bounding box center [333, 153] width 59 height 11
click at [304, 148] on select "Choose an option... Pending Applied Excluded (Questions) Excluded (Expired) Exc…" at bounding box center [333, 153] width 59 height 11
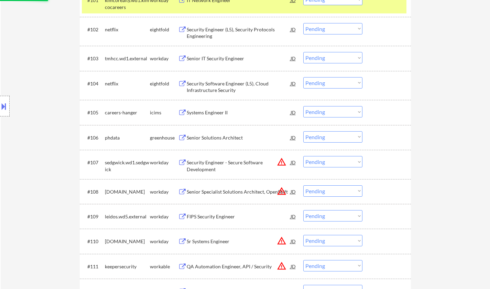
scroll to position [0, 0]
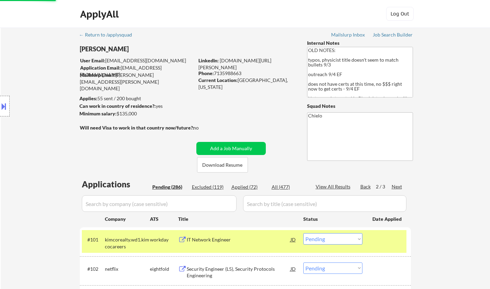
select select ""pending""
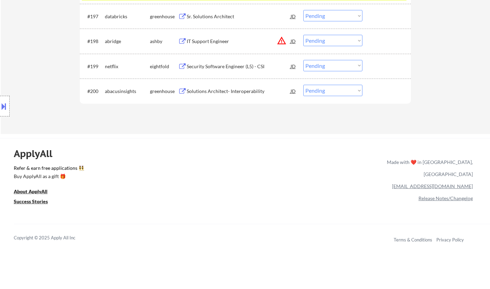
scroll to position [2735, 0]
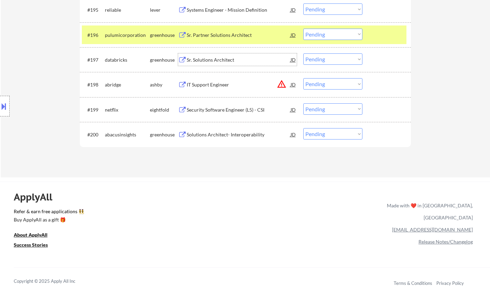
click at [212, 61] on div "Sr. Solutions Architect" at bounding box center [239, 59] width 104 height 7
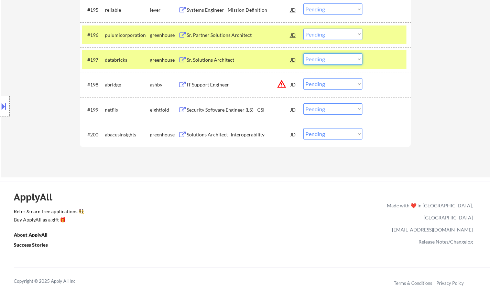
drag, startPoint x: 340, startPoint y: 55, endPoint x: 343, endPoint y: 63, distance: 8.1
click at [340, 55] on select "Choose an option... Pending Applied Excluded (Questions) Excluded (Expired) Exc…" at bounding box center [333, 58] width 59 height 11
click at [304, 53] on select "Choose an option... Pending Applied Excluded (Questions) Excluded (Expired) Exc…" at bounding box center [333, 58] width 59 height 11
select select ""pending""
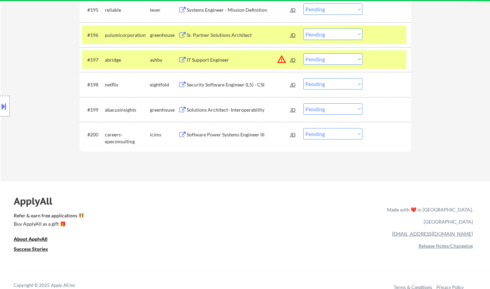
scroll to position [2666, 0]
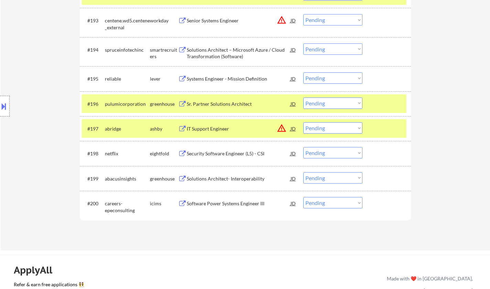
click at [239, 81] on div "Systems Engineer - Mission Definition" at bounding box center [239, 78] width 104 height 7
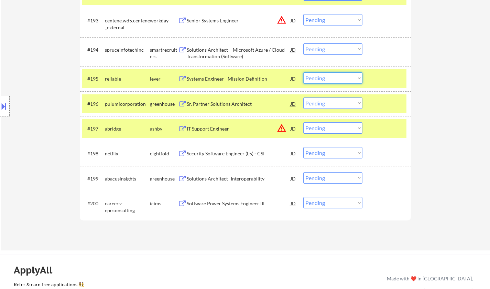
click at [337, 81] on select "Choose an option... Pending Applied Excluded (Questions) Excluded (Expired) Exc…" at bounding box center [333, 77] width 59 height 11
click at [304, 72] on select "Choose an option... Pending Applied Excluded (Questions) Excluded (Expired) Exc…" at bounding box center [333, 77] width 59 height 11
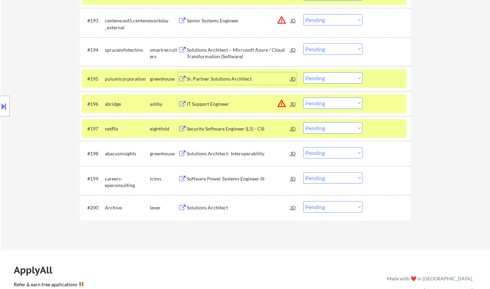
click at [219, 76] on div "Sr. Partner Solutions Architect" at bounding box center [239, 78] width 104 height 7
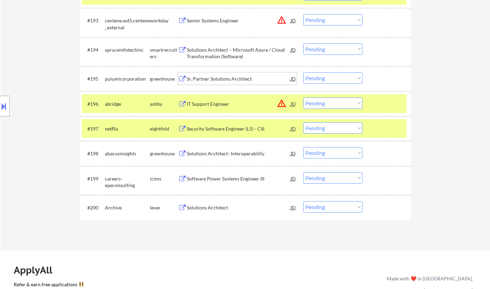
click at [320, 77] on select "Choose an option... Pending Applied Excluded (Questions) Excluded (Expired) Exc…" at bounding box center [333, 77] width 59 height 11
click at [304, 72] on select "Choose an option... Pending Applied Excluded (Questions) Excluded (Expired) Exc…" at bounding box center [333, 77] width 59 height 11
select select ""pending""
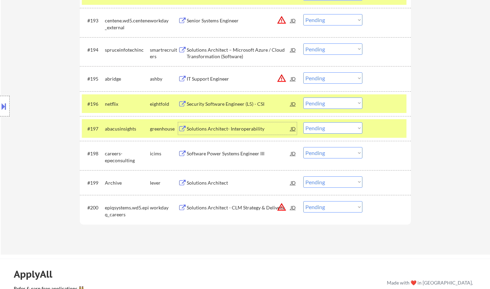
click at [234, 129] on div "Solutions Architect- Interoperability" at bounding box center [239, 128] width 104 height 7
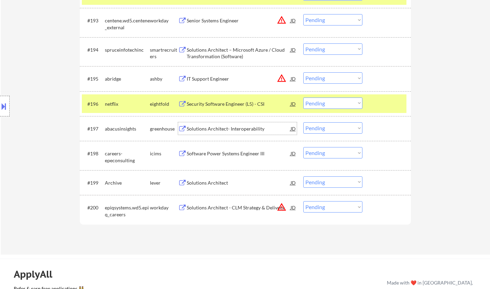
drag, startPoint x: 340, startPoint y: 127, endPoint x: 342, endPoint y: 131, distance: 4.8
click at [340, 127] on select "Choose an option... Pending Applied Excluded (Questions) Excluded (Expired) Exc…" at bounding box center [333, 127] width 59 height 11
click at [304, 122] on select "Choose an option... Pending Applied Excluded (Questions) Excluded (Expired) Exc…" at bounding box center [333, 127] width 59 height 11
select select ""pending""
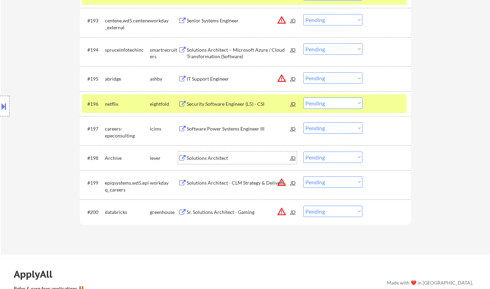
click at [212, 163] on div "Solutions Architect" at bounding box center [239, 157] width 104 height 12
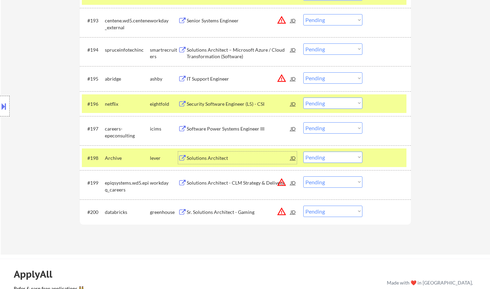
drag, startPoint x: 333, startPoint y: 155, endPoint x: 339, endPoint y: 161, distance: 8.5
click at [333, 155] on select "Choose an option... Pending Applied Excluded (Questions) Excluded (Expired) Exc…" at bounding box center [333, 156] width 59 height 11
click at [304, 151] on select "Choose an option... Pending Applied Excluded (Questions) Excluded (Expired) Exc…" at bounding box center [333, 156] width 59 height 11
select select ""pending""
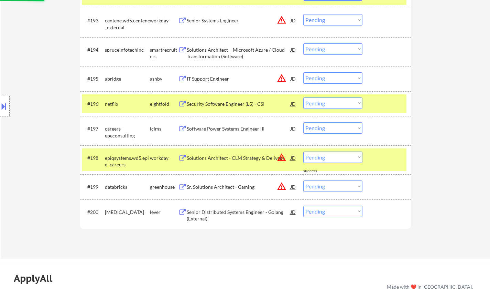
click at [335, 78] on select "Choose an option... Pending Applied Excluded (Questions) Excluded (Expired) Exc…" at bounding box center [333, 77] width 59 height 11
click at [304, 72] on select "Choose an option... Pending Applied Excluded (Questions) Excluded (Expired) Exc…" at bounding box center [333, 77] width 59 height 11
select select ""pending""
click at [338, 17] on select "Choose an option... Pending Applied Excluded (Questions) Excluded (Expired) Exc…" at bounding box center [333, 19] width 59 height 11
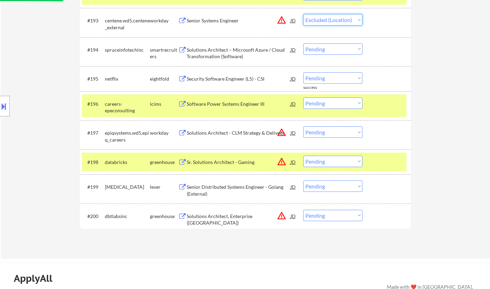
click at [304, 14] on select "Choose an option... Pending Applied Excluded (Questions) Excluded (Expired) Exc…" at bounding box center [333, 19] width 59 height 11
select select ""pending""
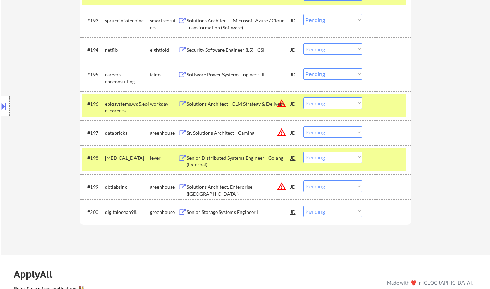
click at [229, 160] on div "Senior Distributed Systems Engineer - Golang (External)" at bounding box center [239, 161] width 104 height 13
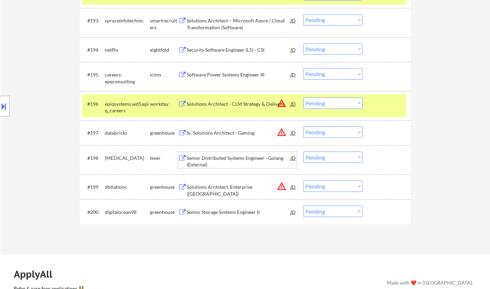
drag, startPoint x: 338, startPoint y: 160, endPoint x: 341, endPoint y: 162, distance: 3.9
click at [338, 160] on select "Choose an option... Pending Applied Excluded (Questions) Excluded (Expired) Exc…" at bounding box center [333, 156] width 59 height 11
click at [304, 151] on select "Choose an option... Pending Applied Excluded (Questions) Excluded (Expired) Exc…" at bounding box center [333, 156] width 59 height 11
select select ""pending""
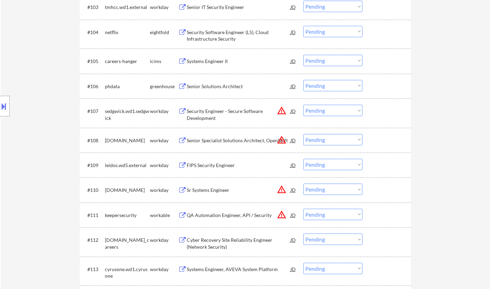
scroll to position [0, 0]
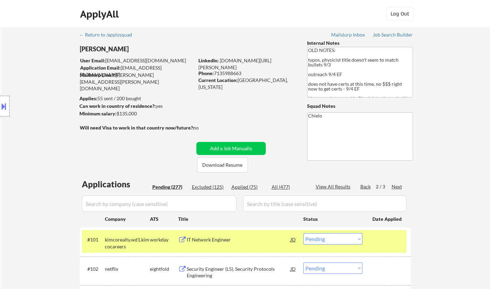
click at [395, 185] on div "Next" at bounding box center [397, 186] width 11 height 7
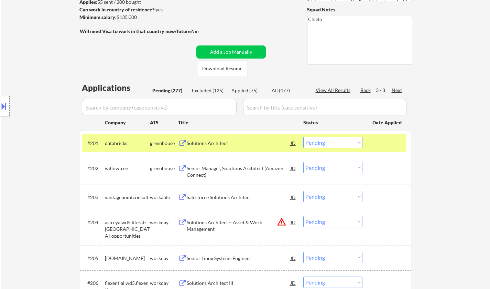
scroll to position [138, 0]
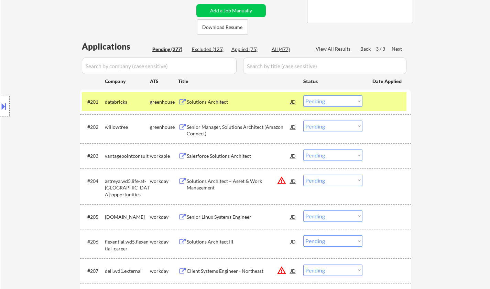
click at [240, 121] on div "Senior Manager, Solutions Architect (Amazon Connect)" at bounding box center [239, 128] width 104 height 17
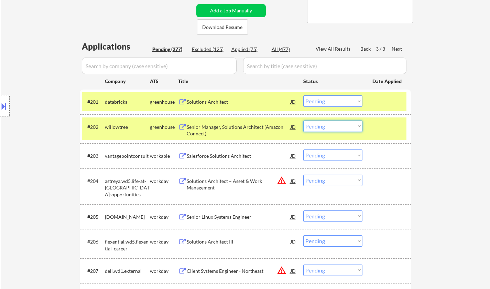
click at [349, 125] on select "Choose an option... Pending Applied Excluded (Questions) Excluded (Expired) Exc…" at bounding box center [333, 125] width 59 height 11
select select ""excluded__bad_match_""
click at [304, 120] on select "Choose an option... Pending Applied Excluded (Questions) Excluded (Expired) Exc…" at bounding box center [333, 125] width 59 height 11
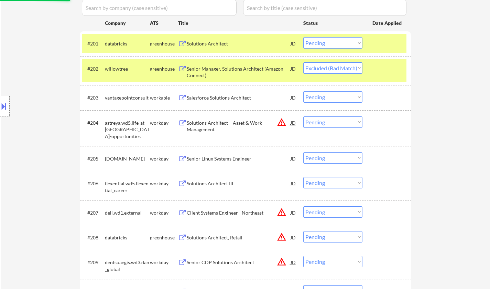
scroll to position [207, 0]
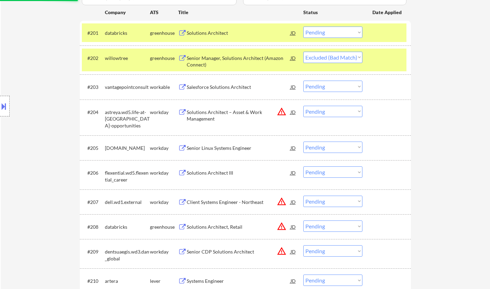
click at [221, 147] on div "Senior Linux Systems Engineer" at bounding box center [239, 148] width 104 height 7
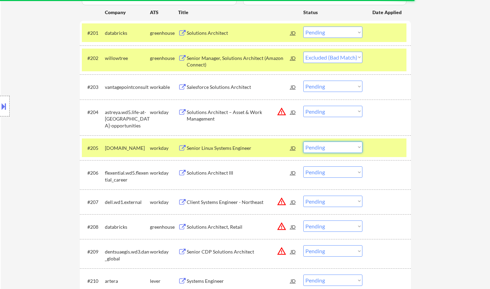
click at [326, 146] on select "Choose an option... Pending Applied Excluded (Questions) Excluded (Expired) Exc…" at bounding box center [333, 146] width 59 height 11
select select ""applied""
click at [304, 141] on select "Choose an option... Pending Applied Excluded (Questions) Excluded (Expired) Exc…" at bounding box center [333, 146] width 59 height 11
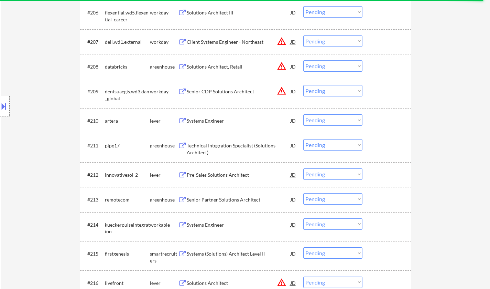
scroll to position [379, 0]
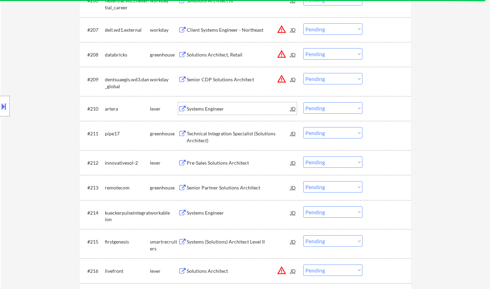
click at [201, 106] on div "Systems Engineer" at bounding box center [239, 108] width 104 height 7
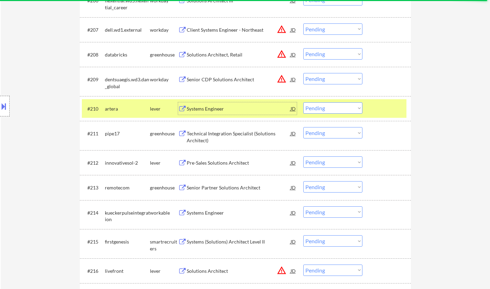
click at [321, 106] on select "Choose an option... Pending Applied Excluded (Questions) Excluded (Expired) Exc…" at bounding box center [333, 107] width 59 height 11
select select ""excluded__expired_""
click at [304, 102] on select "Choose an option... Pending Applied Excluded (Questions) Excluded (Expired) Exc…" at bounding box center [333, 107] width 59 height 11
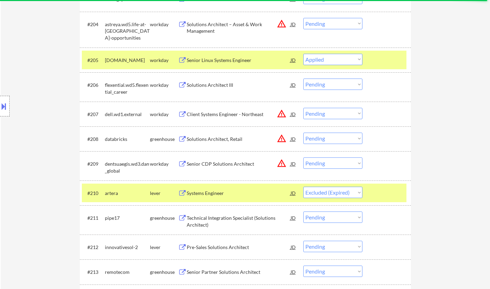
scroll to position [344, 0]
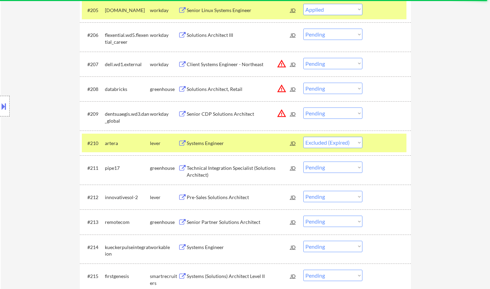
click at [232, 196] on div "Pre-Sales Solutions Architect" at bounding box center [239, 197] width 104 height 7
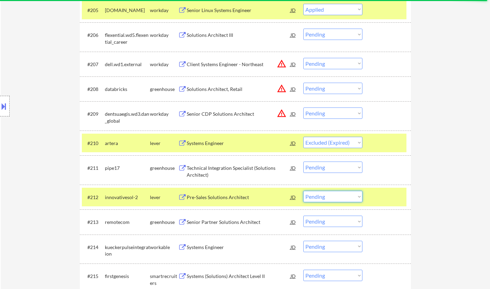
click at [334, 196] on select "Choose an option... Pending Applied Excluded (Questions) Excluded (Expired) Exc…" at bounding box center [333, 196] width 59 height 11
select select ""applied""
click at [304, 191] on select "Choose an option... Pending Applied Excluded (Questions) Excluded (Expired) Exc…" at bounding box center [333, 196] width 59 height 11
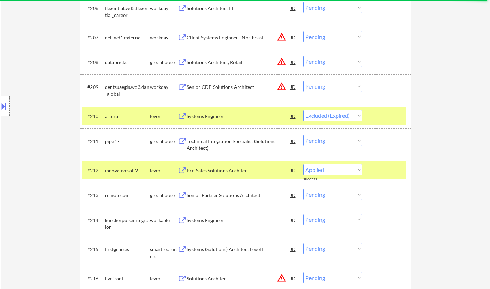
scroll to position [379, 0]
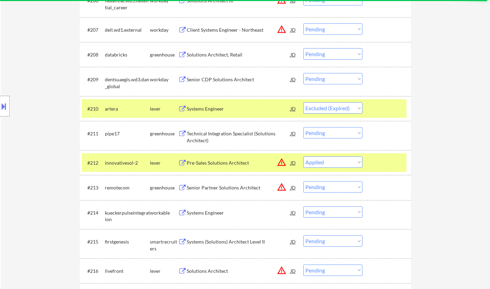
select select ""pending""
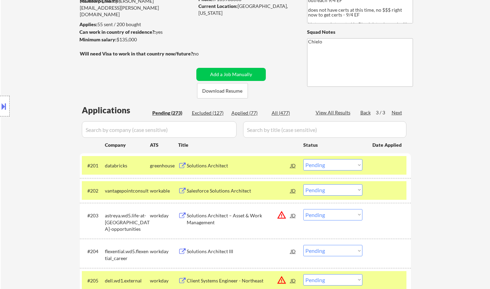
scroll to position [0, 0]
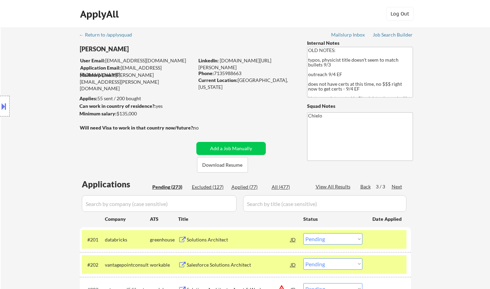
click at [253, 186] on div "Applied (77)" at bounding box center [249, 186] width 34 height 7
select select ""applied""
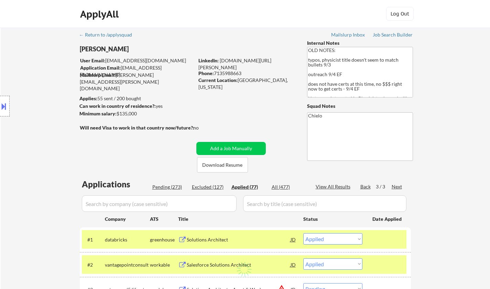
select select ""applied""
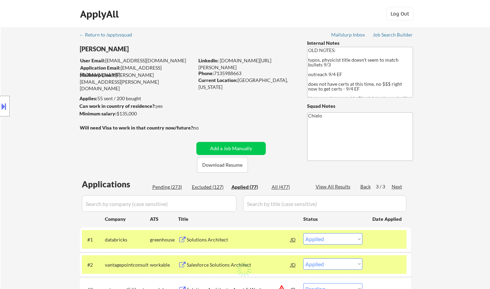
select select ""applied""
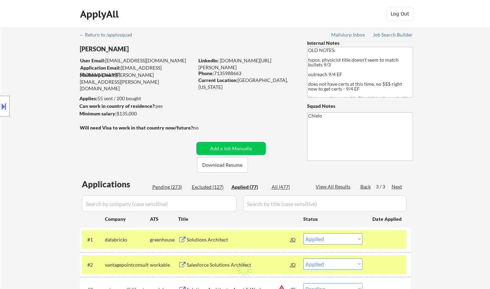
select select ""applied""
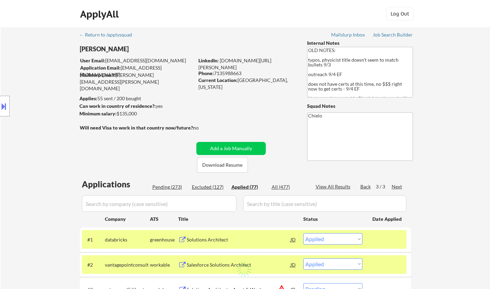
select select ""applied""
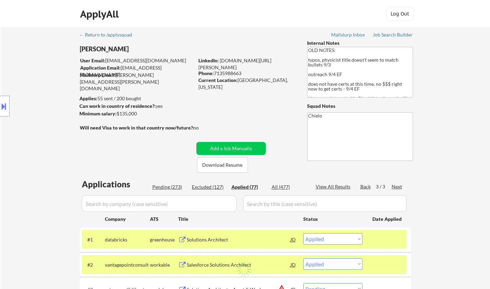
select select ""applied""
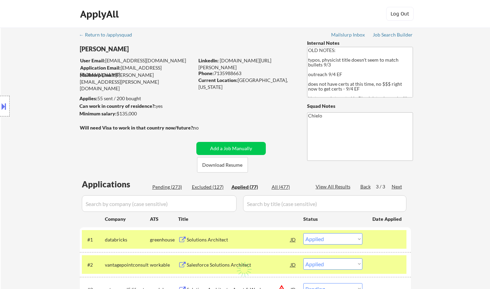
select select ""applied""
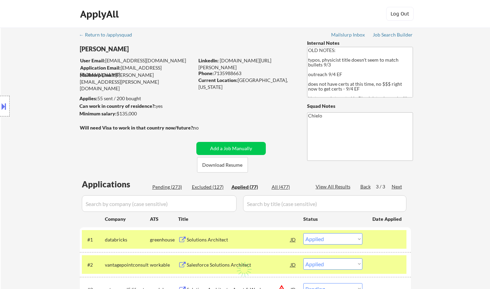
select select ""applied""
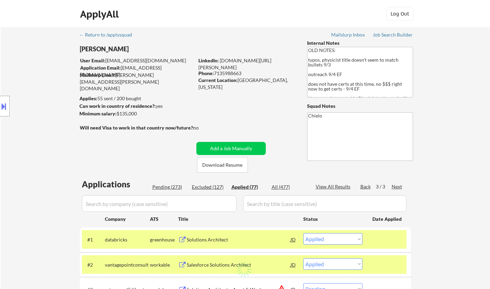
select select ""applied""
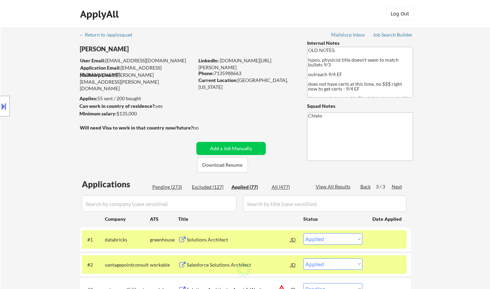
select select ""applied""
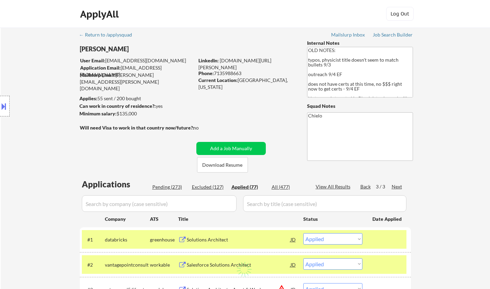
select select ""applied""
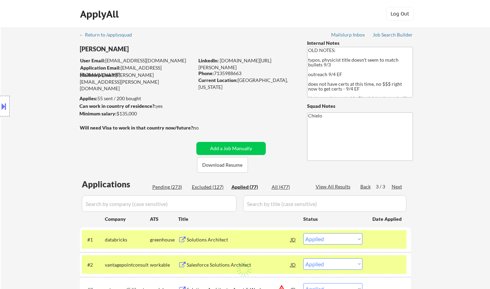
select select ""applied""
click at [165, 188] on div "Pending (273)" at bounding box center [169, 186] width 34 height 7
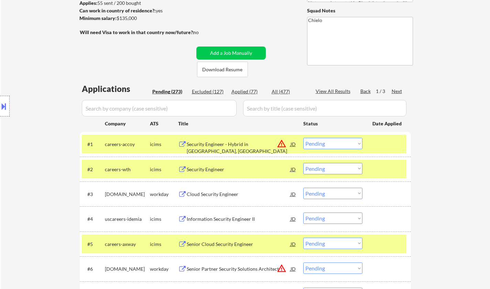
scroll to position [138, 0]
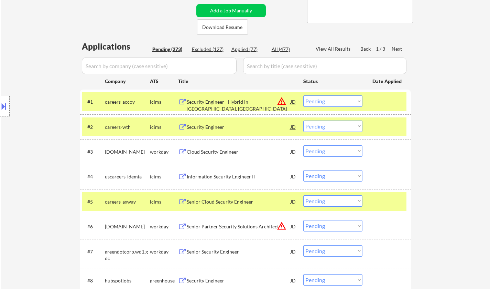
click at [209, 153] on div "Cloud Security Engineer" at bounding box center [239, 151] width 104 height 7
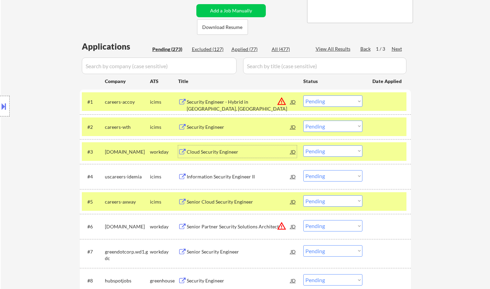
drag, startPoint x: 333, startPoint y: 153, endPoint x: 336, endPoint y: 156, distance: 4.1
click at [333, 153] on select "Choose an option... Pending Applied Excluded (Questions) Excluded (Expired) Exc…" at bounding box center [333, 150] width 59 height 11
click at [304, 145] on select "Choose an option... Pending Applied Excluded (Questions) Excluded (Expired) Exc…" at bounding box center [333, 150] width 59 height 11
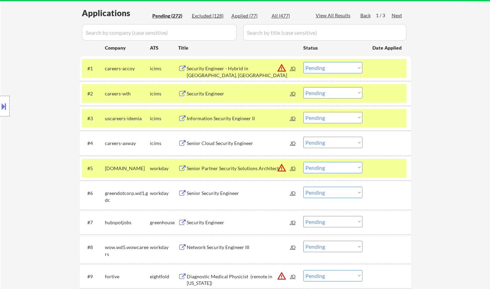
scroll to position [172, 0]
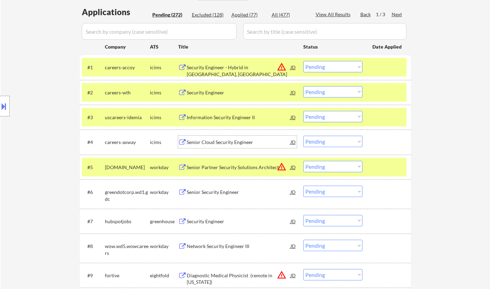
click at [242, 140] on div "Senior Cloud Security Engineer" at bounding box center [239, 142] width 104 height 7
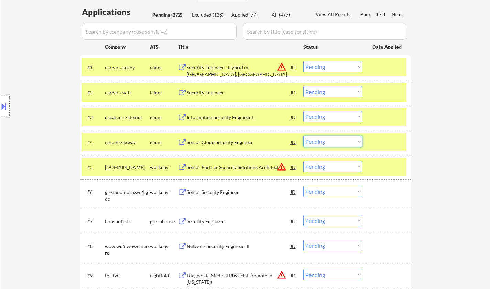
drag, startPoint x: 335, startPoint y: 142, endPoint x: 335, endPoint y: 146, distance: 3.8
click at [335, 142] on select "Choose an option... Pending Applied Excluded (Questions) Excluded (Expired) Exc…" at bounding box center [333, 141] width 59 height 11
click at [304, 136] on select "Choose an option... Pending Applied Excluded (Questions) Excluded (Expired) Exc…" at bounding box center [333, 141] width 59 height 11
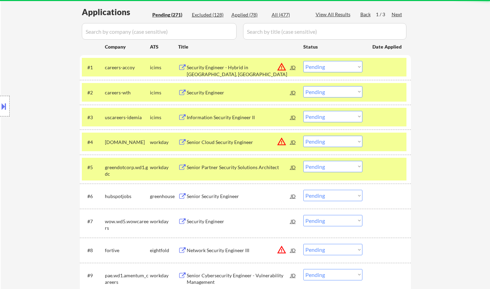
click at [294, 142] on div "JD" at bounding box center [293, 142] width 7 height 12
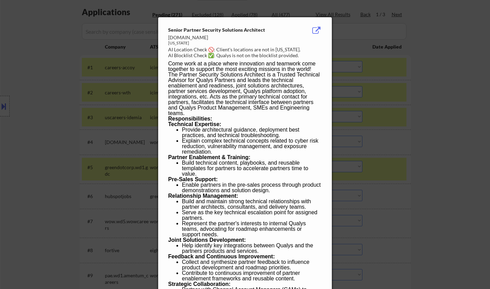
click at [483, 168] on div at bounding box center [245, 144] width 490 height 289
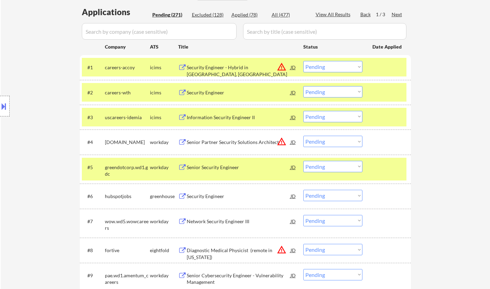
click at [289, 141] on div "Senior Partner Security Solutions Architect" at bounding box center [239, 142] width 104 height 7
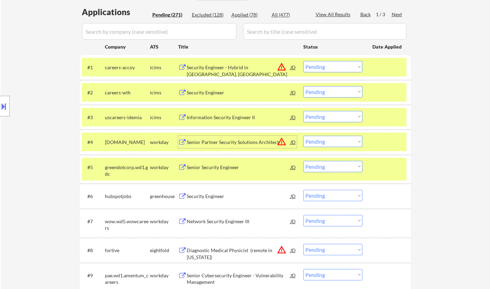
click at [295, 141] on div "JD" at bounding box center [293, 142] width 7 height 12
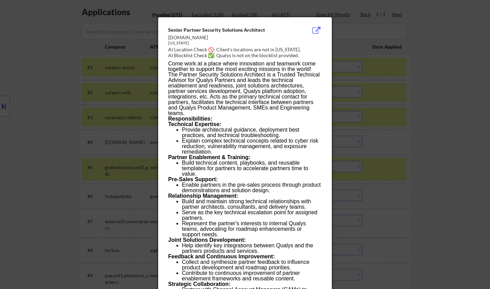
click at [448, 156] on div at bounding box center [245, 144] width 490 height 289
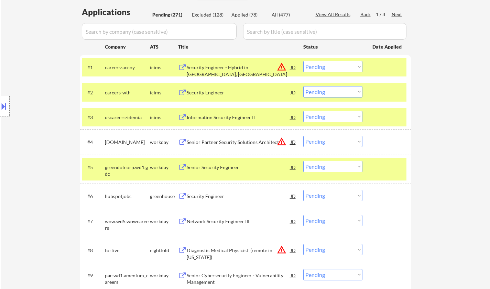
click at [341, 144] on select "Choose an option... Pending Applied Excluded (Questions) Excluded (Expired) Exc…" at bounding box center [333, 141] width 59 height 11
click at [304, 136] on select "Choose an option... Pending Applied Excluded (Questions) Excluded (Expired) Exc…" at bounding box center [333, 141] width 59 height 11
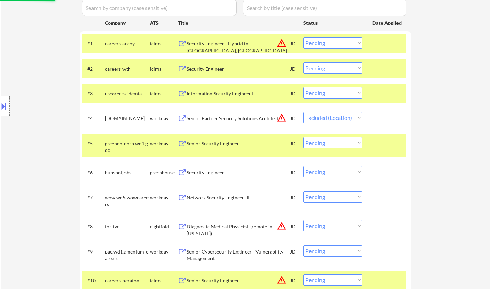
scroll to position [207, 0]
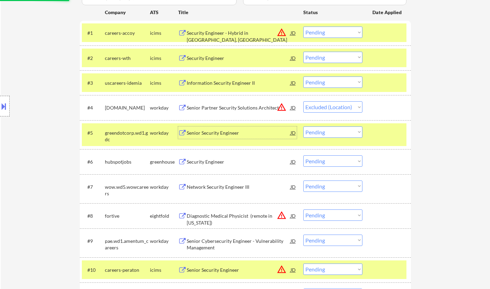
click at [199, 131] on div "Senior Security Engineer" at bounding box center [239, 132] width 104 height 7
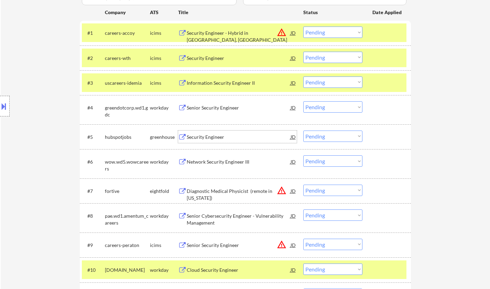
click at [327, 110] on select "Choose an option... Pending Applied Excluded (Questions) Excluded (Expired) Exc…" at bounding box center [333, 106] width 59 height 11
click at [304, 101] on select "Choose an option... Pending Applied Excluded (Questions) Excluded (Expired) Exc…" at bounding box center [333, 106] width 59 height 11
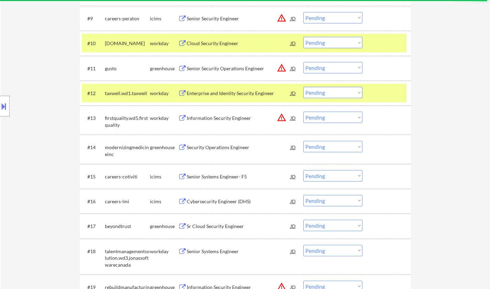
scroll to position [447, 0]
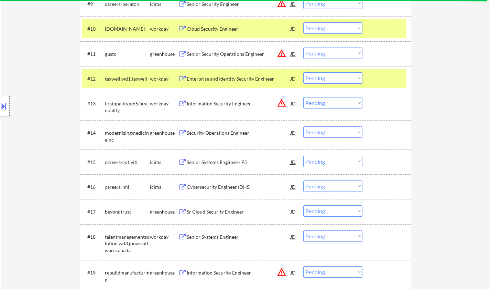
click at [215, 134] on div "Security Operations Engineer" at bounding box center [239, 132] width 104 height 7
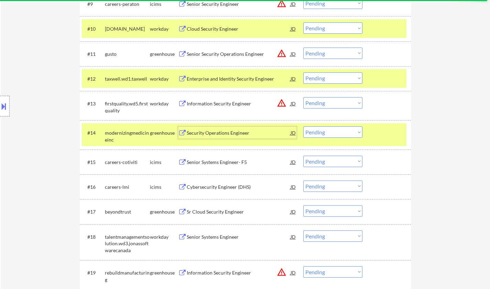
click at [318, 131] on select "Choose an option... Pending Applied Excluded (Questions) Excluded (Expired) Exc…" at bounding box center [333, 131] width 59 height 11
click at [304, 126] on select "Choose an option... Pending Applied Excluded (Questions) Excluded (Expired) Exc…" at bounding box center [333, 131] width 59 height 11
click at [208, 131] on div "Security Operations Engineer" at bounding box center [239, 132] width 104 height 7
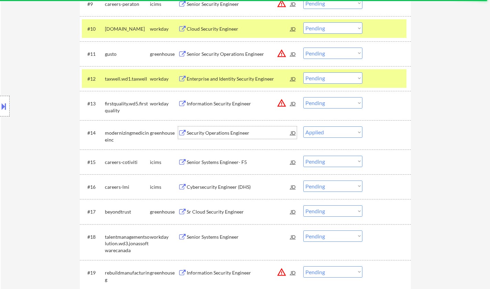
click at [342, 130] on select "Choose an option... Pending Applied Excluded (Questions) Excluded (Expired) Exc…" at bounding box center [333, 131] width 59 height 11
click at [304, 126] on select "Choose an option... Pending Applied Excluded (Questions) Excluded (Expired) Exc…" at bounding box center [333, 131] width 59 height 11
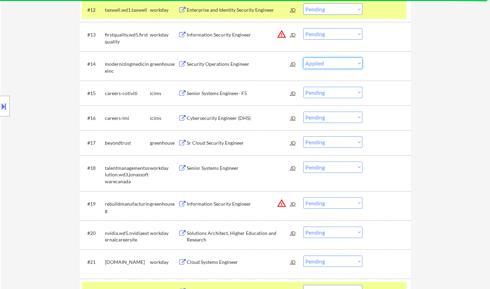
scroll to position [620, 0]
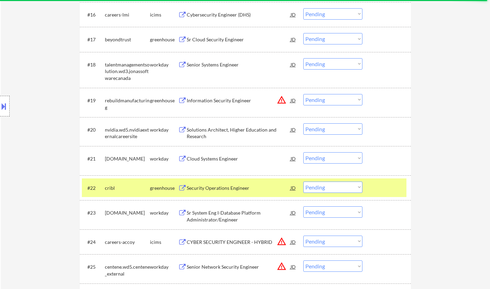
click at [222, 159] on div "Cloud Systems Engineer" at bounding box center [239, 158] width 104 height 7
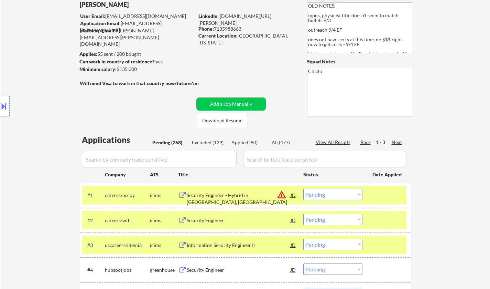
scroll to position [69, 0]
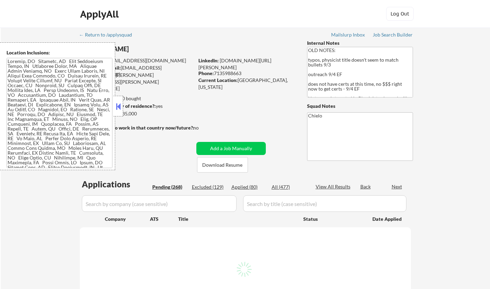
drag, startPoint x: 115, startPoint y: 103, endPoint x: 135, endPoint y: 124, distance: 29.2
click at [115, 103] on button at bounding box center [119, 106] width 8 height 10
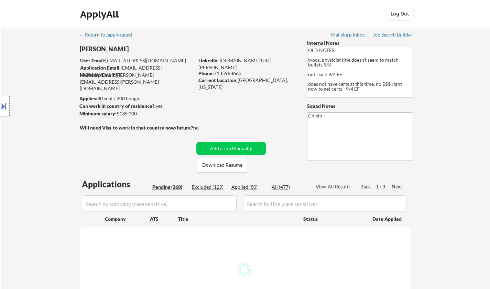
select select ""pending""
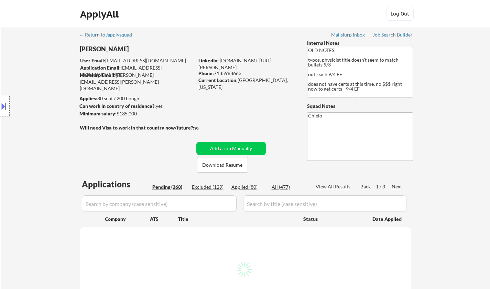
select select ""pending""
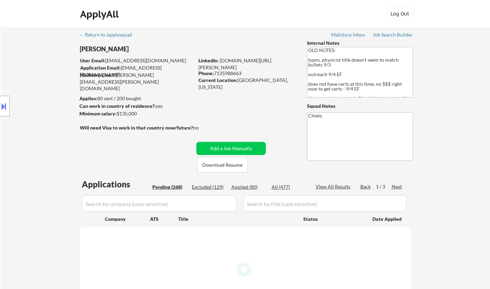
select select ""pending""
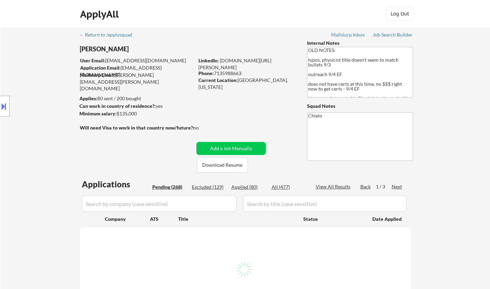
select select ""pending""
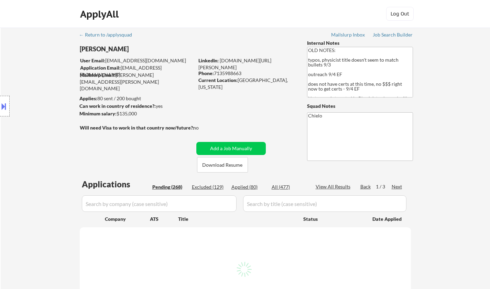
select select ""pending""
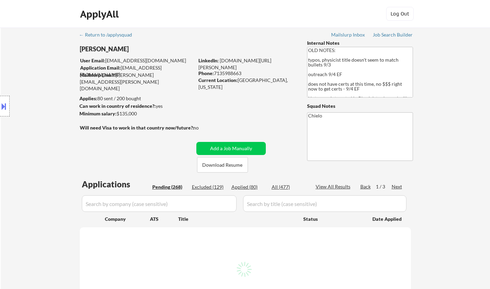
select select ""pending""
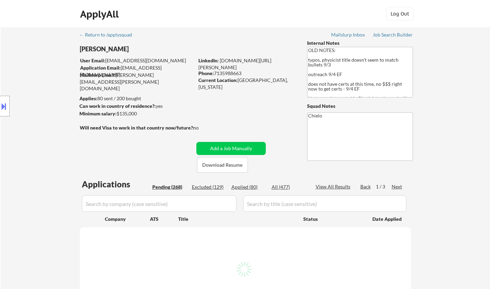
select select ""pending""
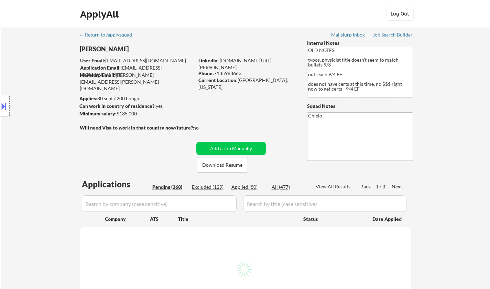
select select ""pending""
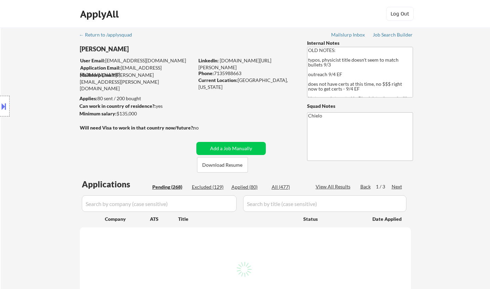
select select ""pending""
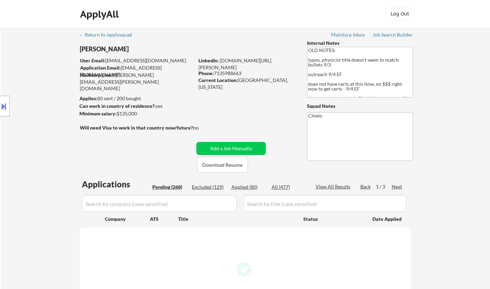
select select ""pending""
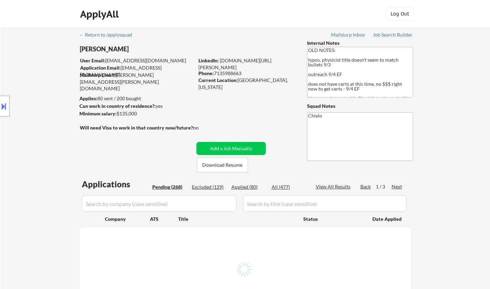
select select ""pending""
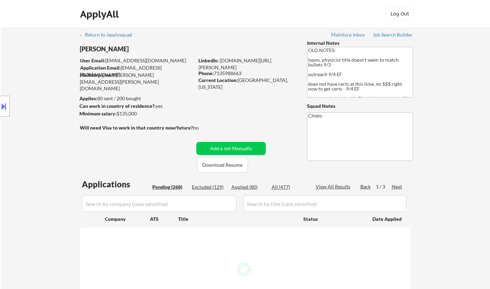
select select ""pending""
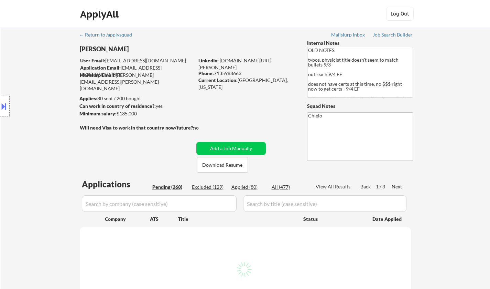
select select ""pending""
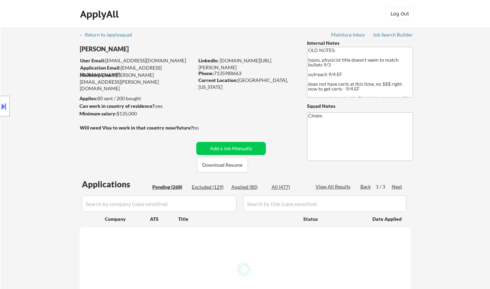
select select ""pending""
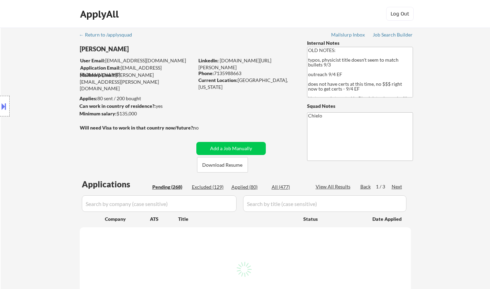
select select ""pending""
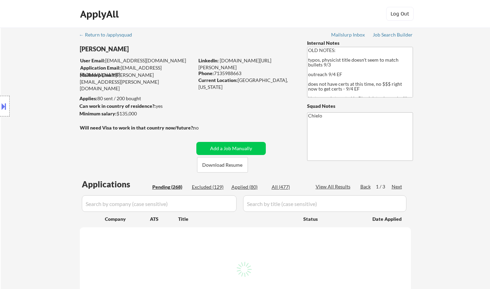
select select ""pending""
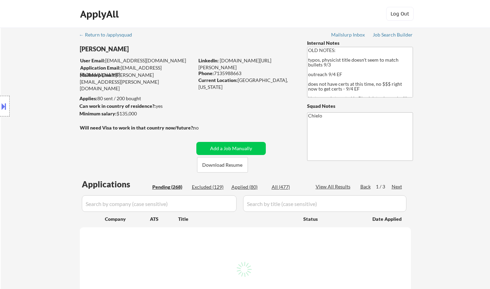
select select ""pending""
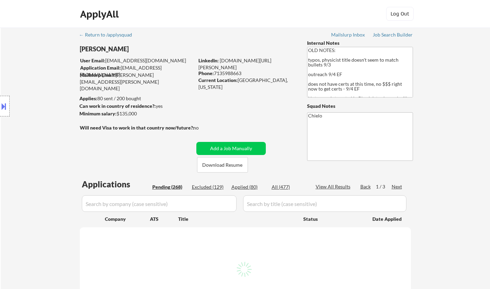
select select ""pending""
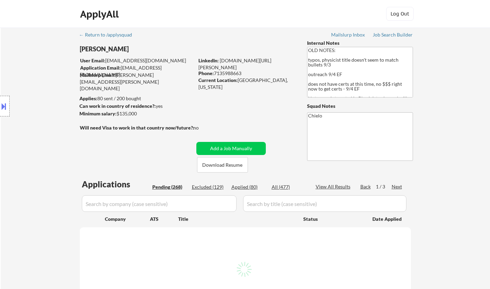
select select ""pending""
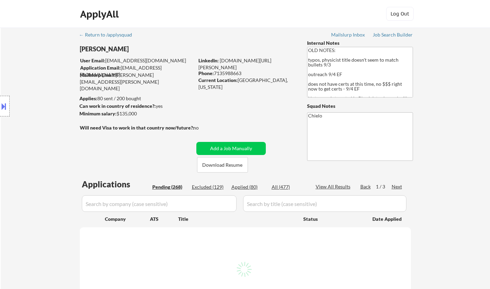
select select ""pending""
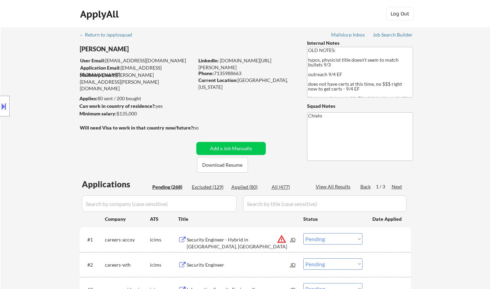
click at [244, 185] on div "Applied (80)" at bounding box center [249, 186] width 34 height 7
select select ""applied""
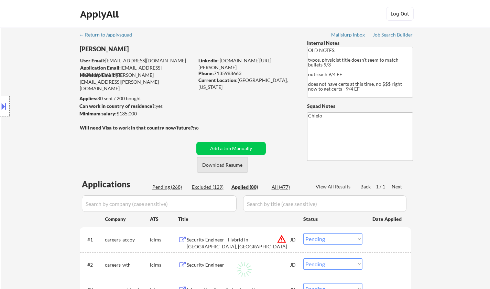
select select ""applied""
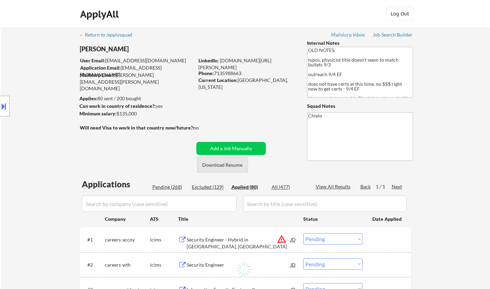
select select ""applied""
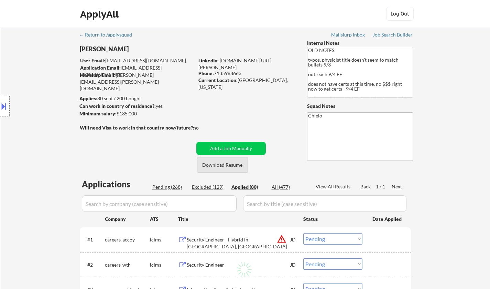
select select ""applied""
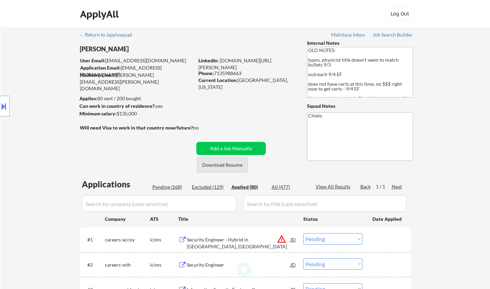
select select ""applied""
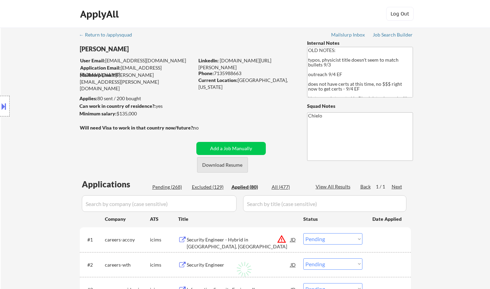
select select ""applied""
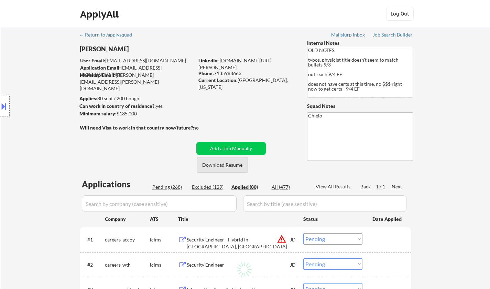
select select ""applied""
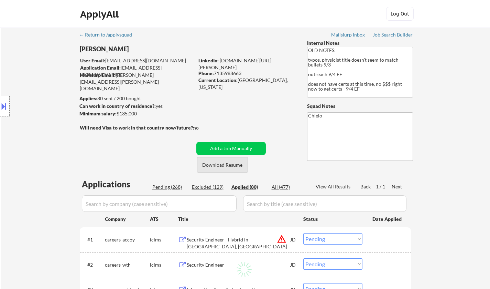
select select ""applied""
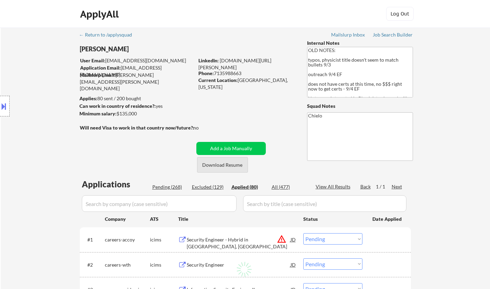
select select ""applied""
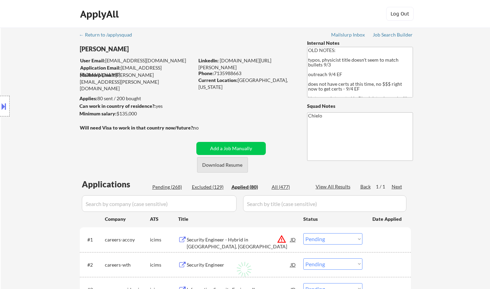
select select ""applied""
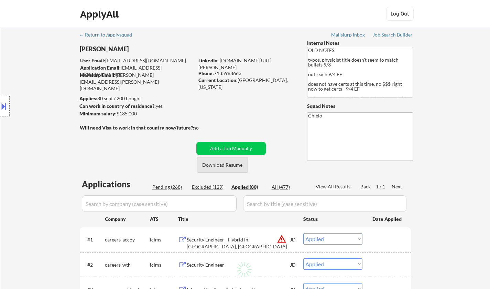
select select ""applied""
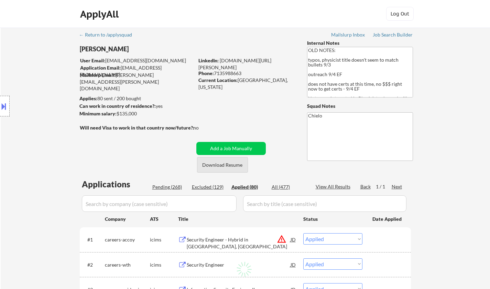
select select ""applied""
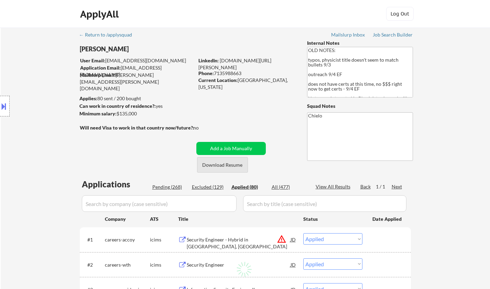
select select ""applied""
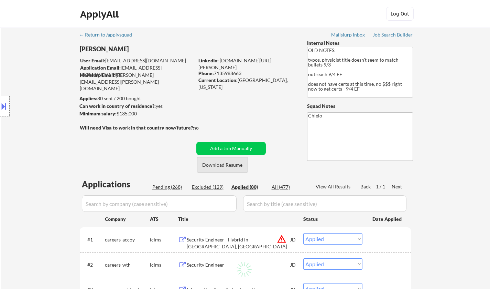
select select ""applied""
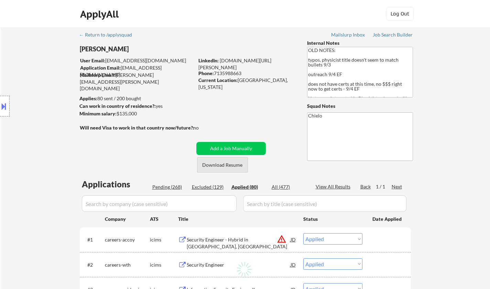
select select ""applied""
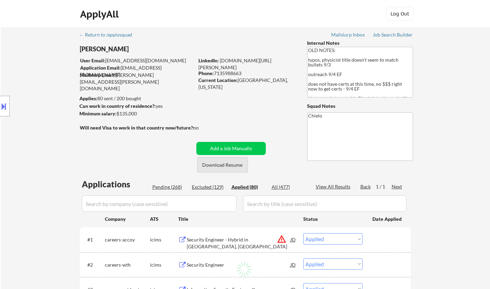
select select ""applied""
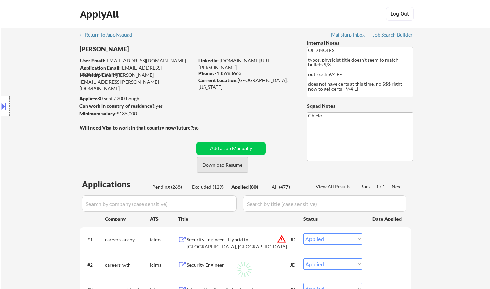
select select ""applied""
